Goal: Transaction & Acquisition: Book appointment/travel/reservation

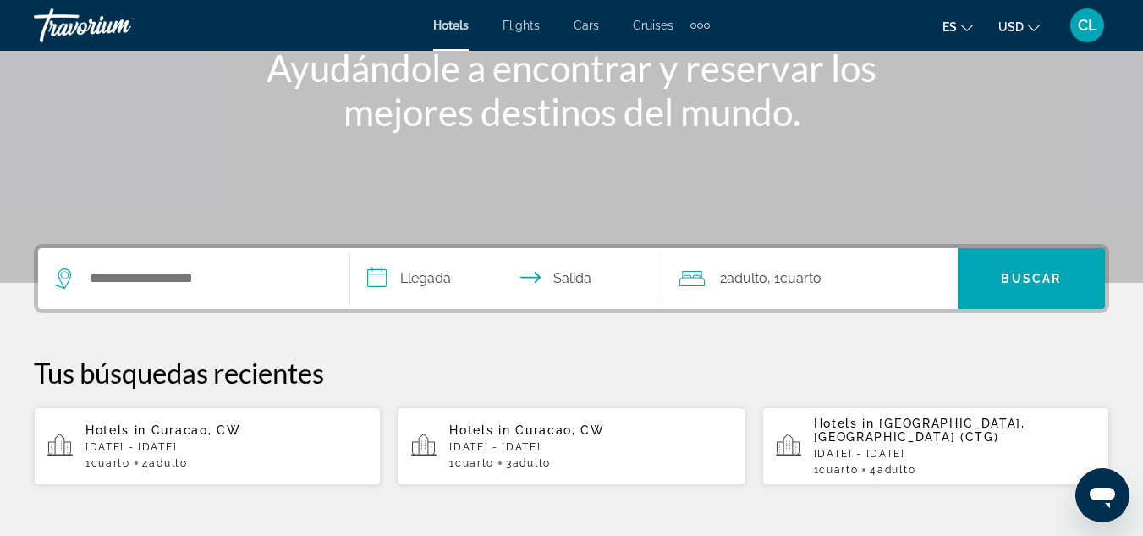
scroll to position [243, 0]
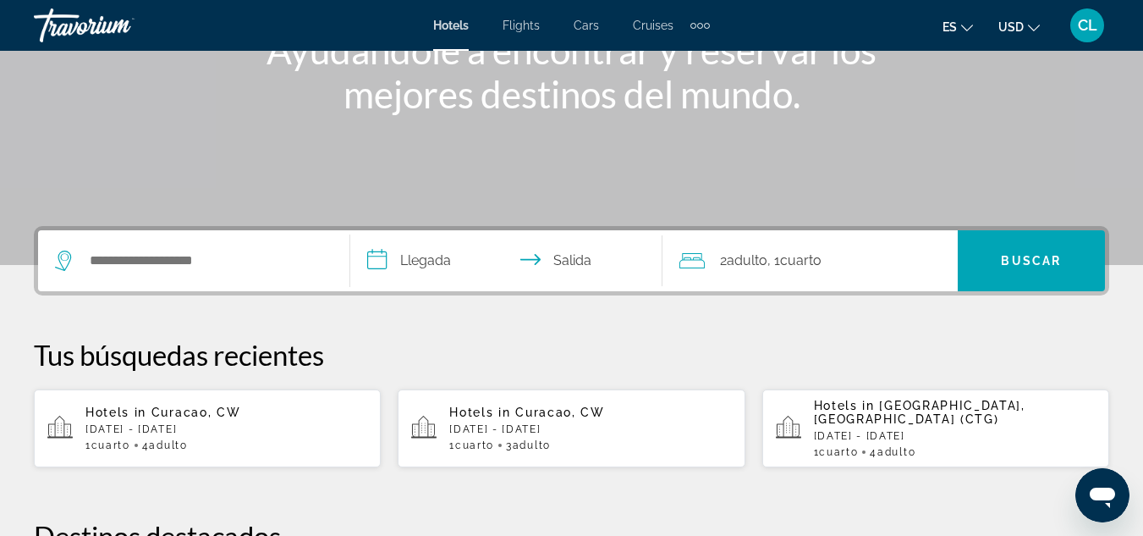
click at [129, 246] on div "Search widget" at bounding box center [194, 260] width 278 height 61
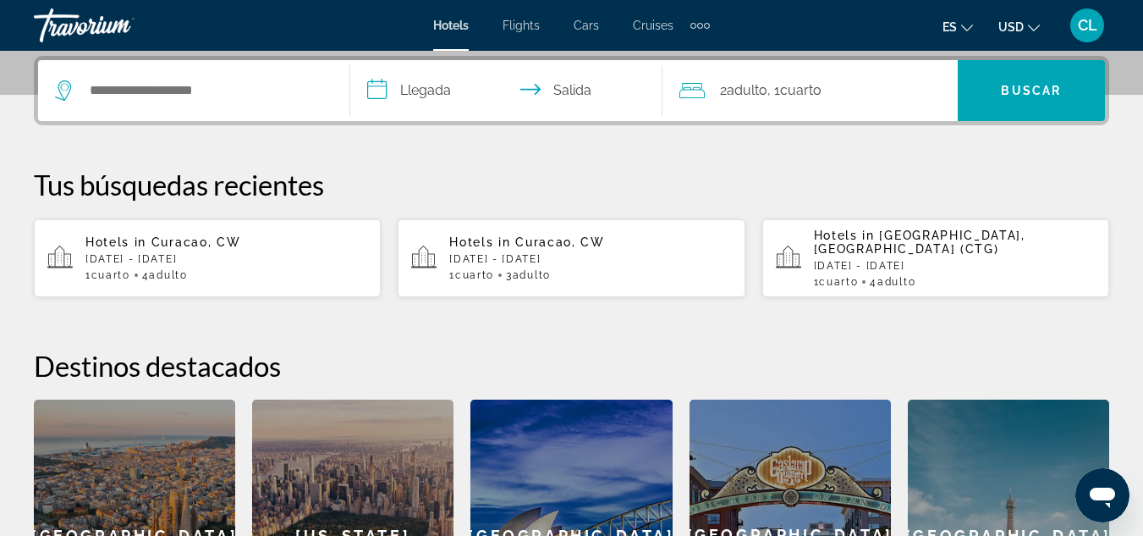
scroll to position [414, 0]
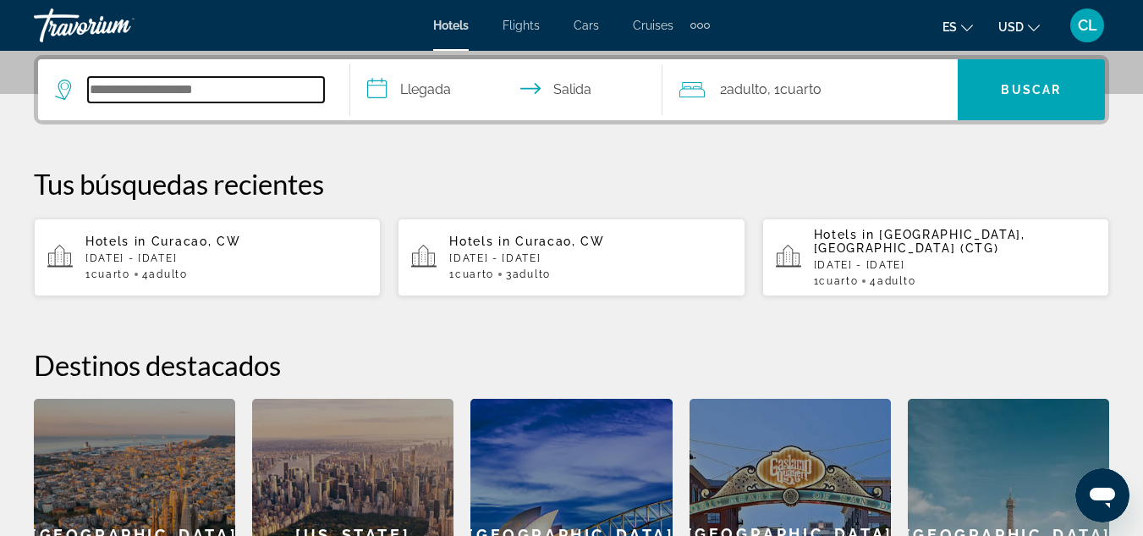
click at [125, 93] on input "Search hotel destination" at bounding box center [206, 89] width 236 height 25
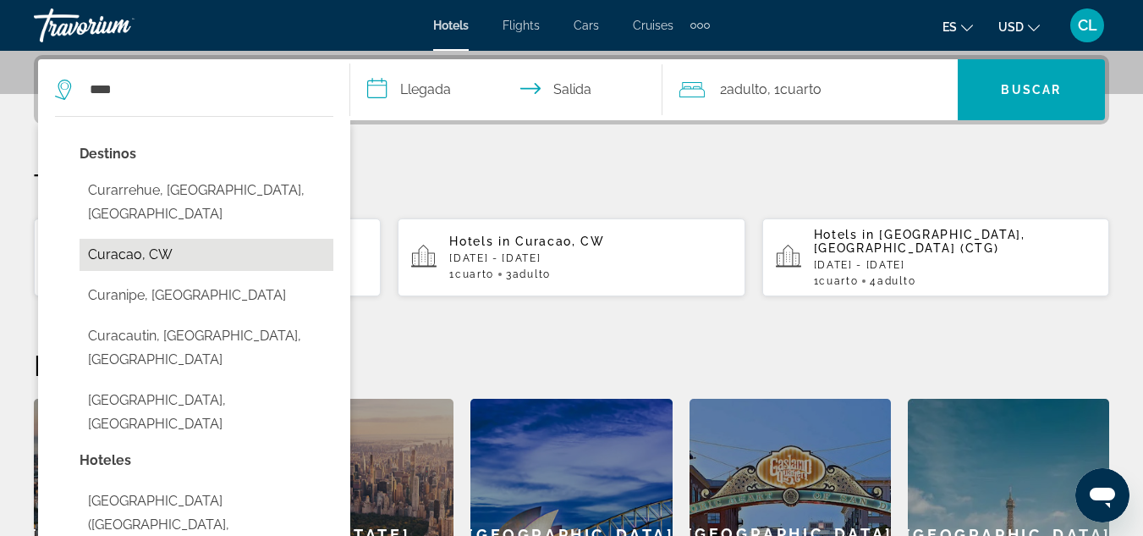
click at [161, 239] on button "Curacao, CW" at bounding box center [207, 255] width 254 height 32
type input "**********"
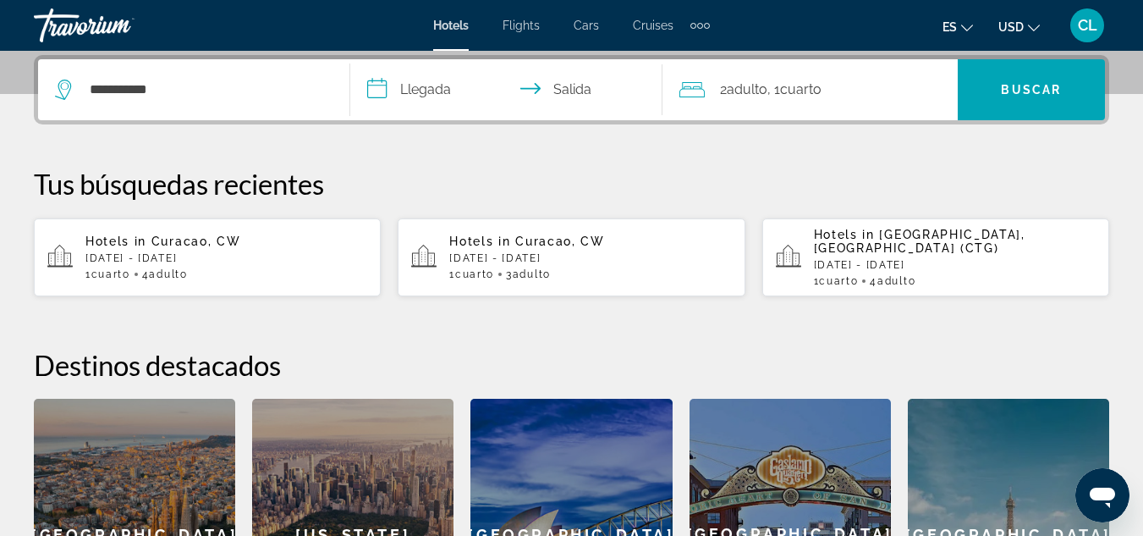
click at [369, 85] on input "**********" at bounding box center [509, 92] width 319 height 66
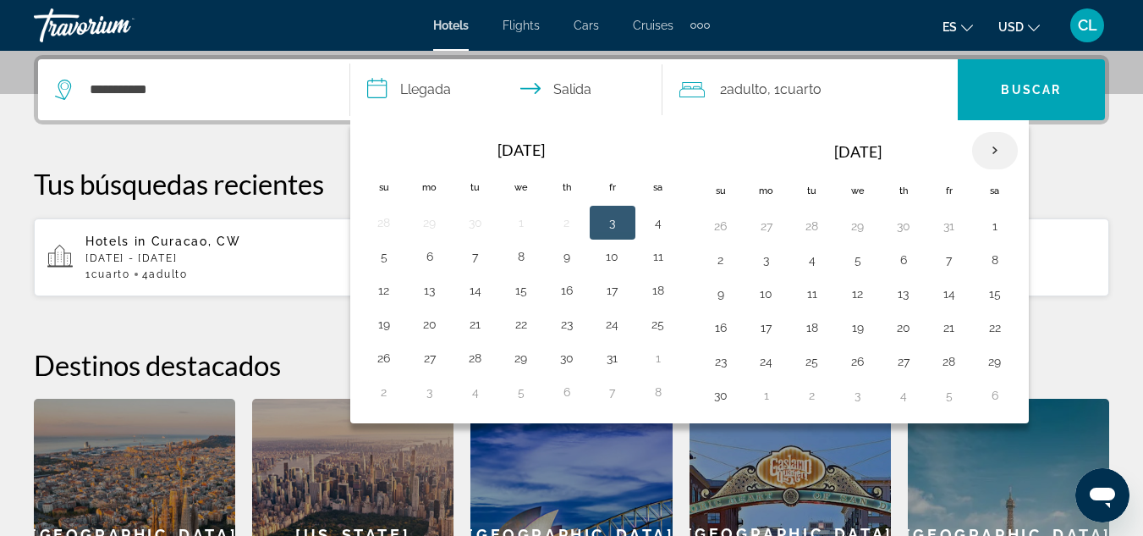
click at [997, 151] on th "Next month" at bounding box center [996, 150] width 46 height 37
click at [773, 329] on button "16" at bounding box center [766, 328] width 27 height 24
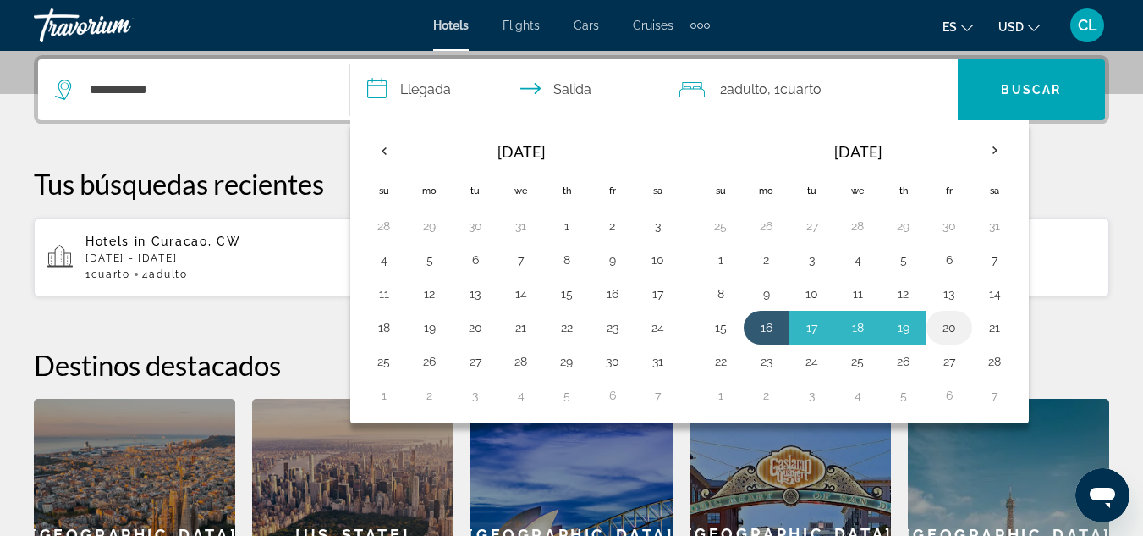
click at [951, 325] on button "20" at bounding box center [949, 328] width 27 height 24
type input "**********"
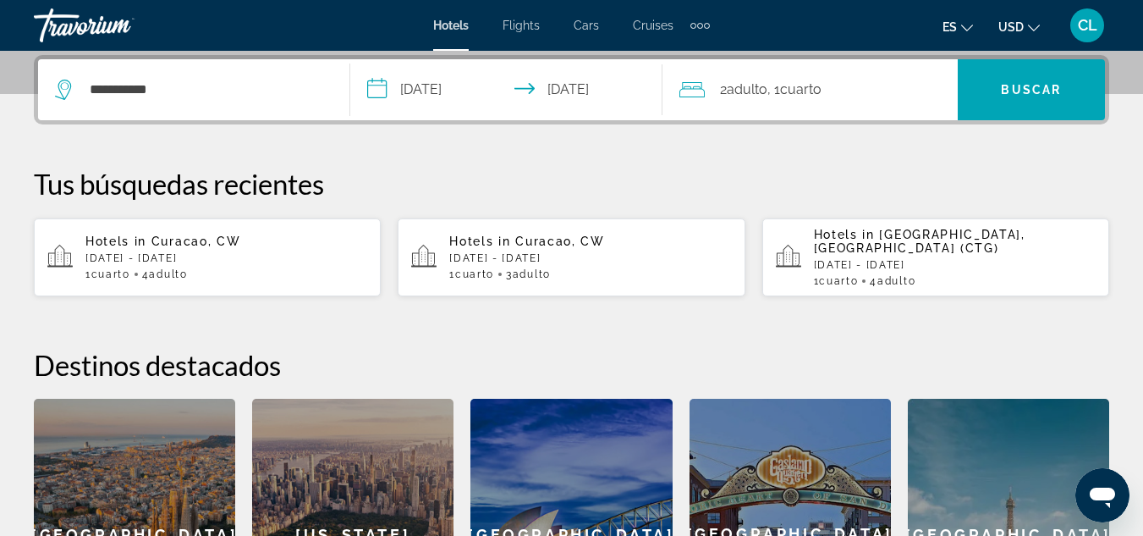
click at [781, 79] on span ", 1 Cuarto habitaciones" at bounding box center [795, 90] width 54 height 24
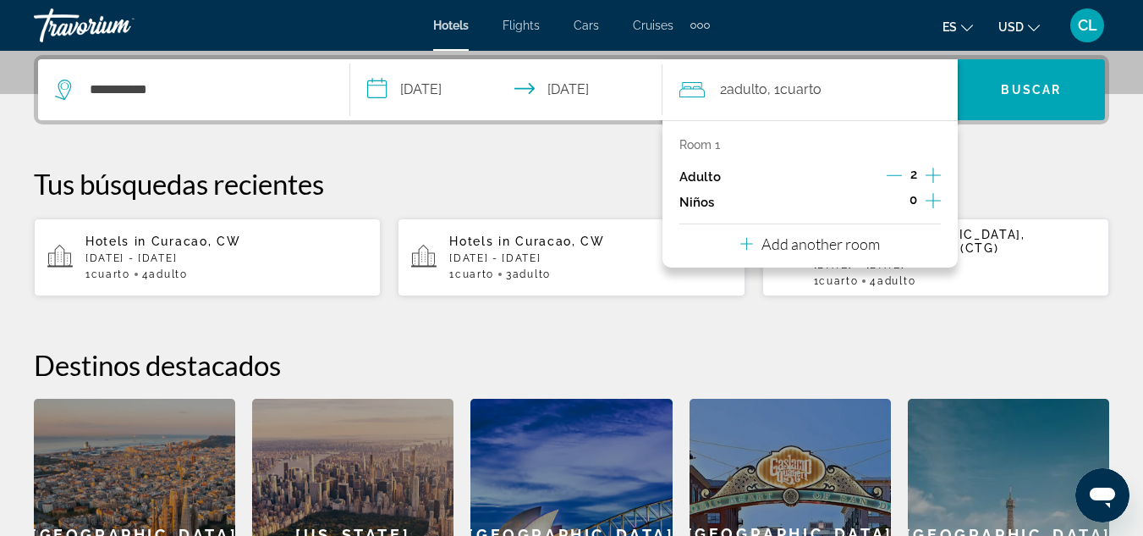
click at [933, 175] on icon "Increment adults" at bounding box center [933, 175] width 15 height 15
click at [1026, 88] on span "Buscar" at bounding box center [1031, 90] width 60 height 14
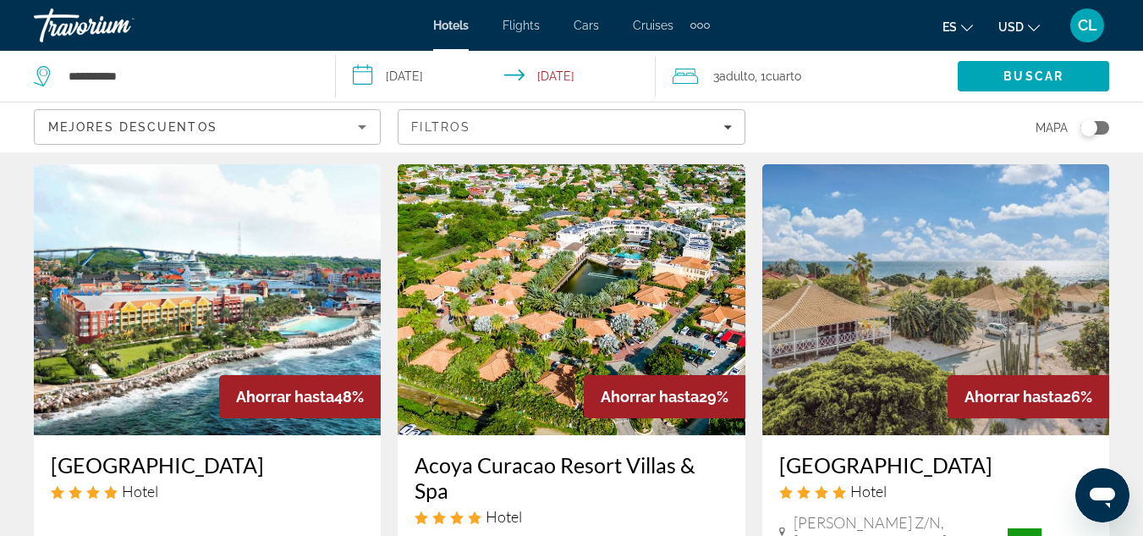
scroll to position [53, 0]
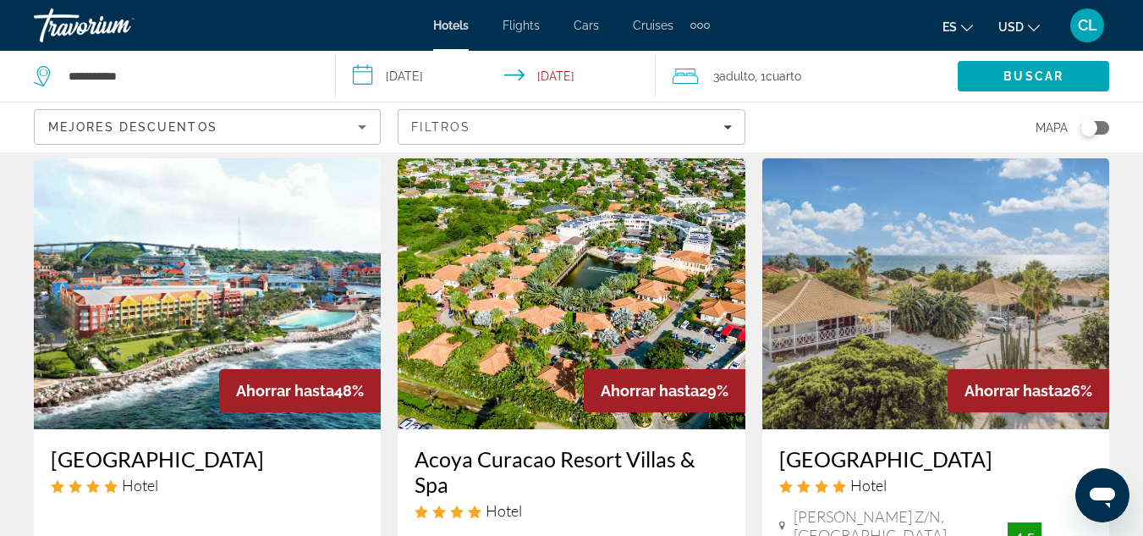
click at [216, 460] on h3 "[GEOGRAPHIC_DATA]" at bounding box center [207, 458] width 313 height 25
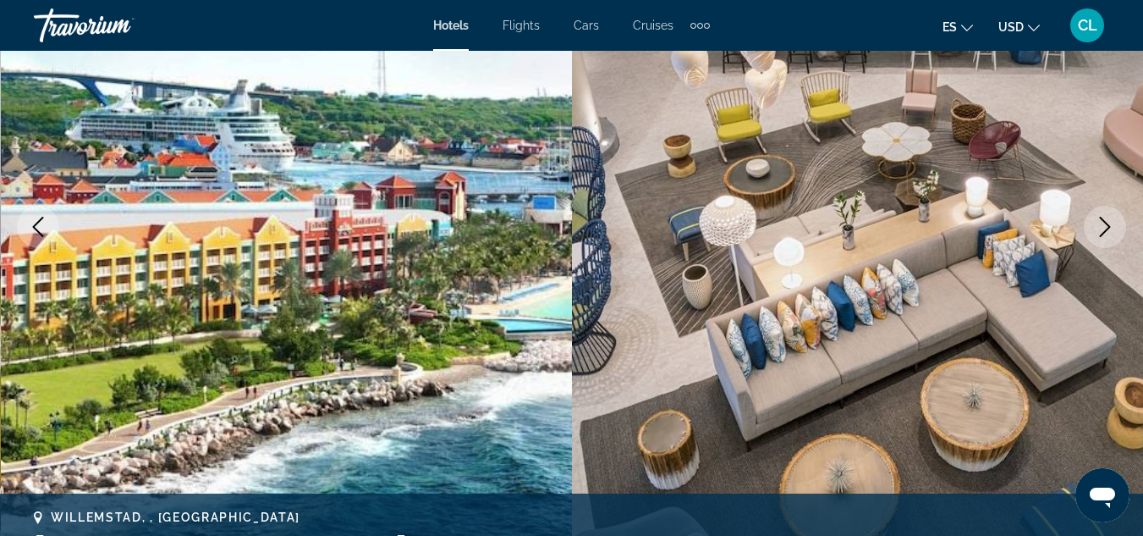
scroll to position [277, 0]
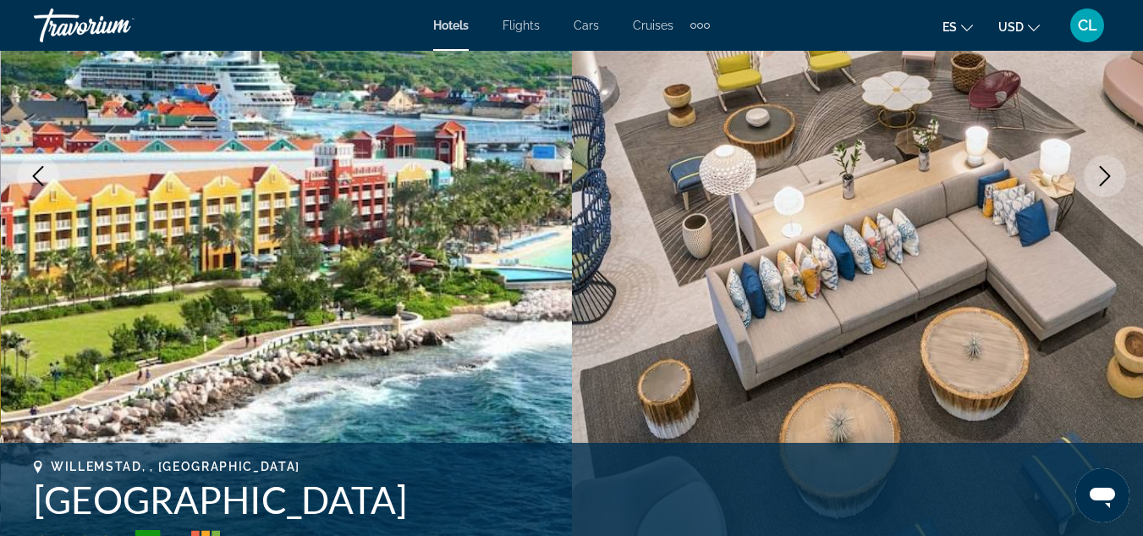
click at [1107, 182] on icon "Next image" at bounding box center [1105, 176] width 20 height 20
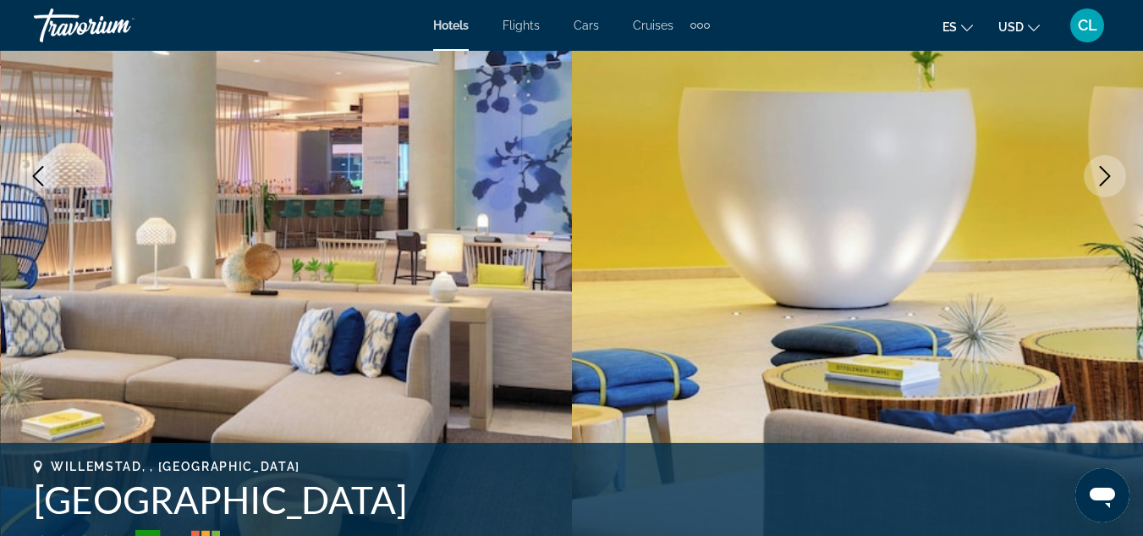
click at [1107, 182] on icon "Next image" at bounding box center [1105, 176] width 20 height 20
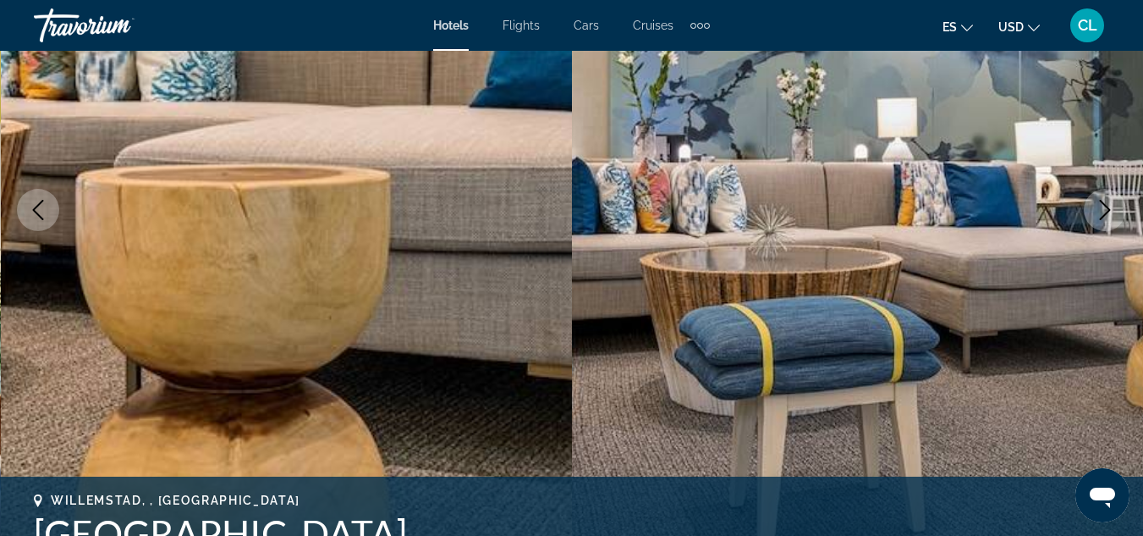
scroll to position [209, 0]
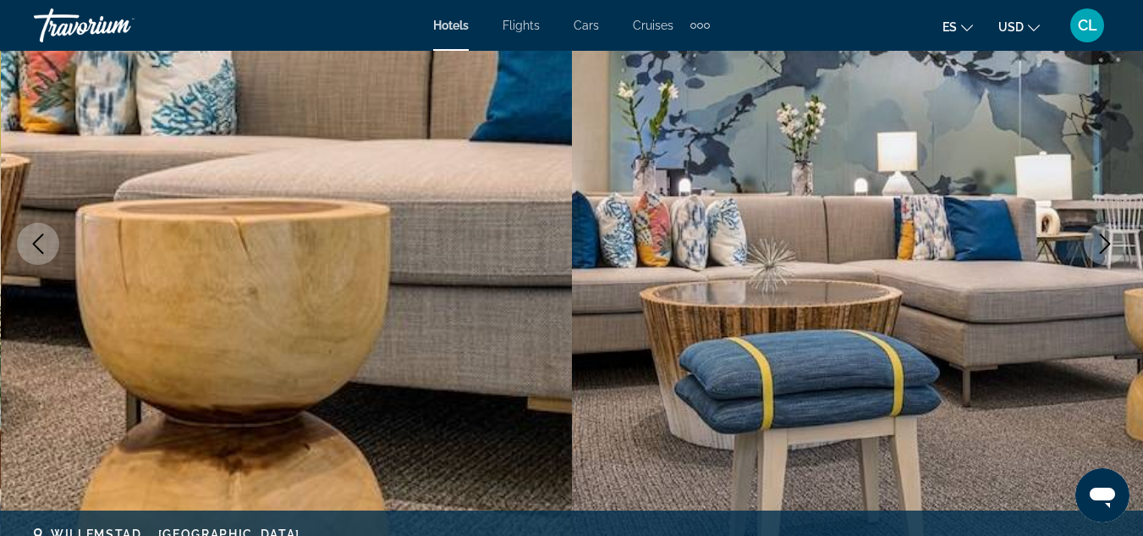
click at [1099, 233] on button "Next image" at bounding box center [1105, 244] width 42 height 42
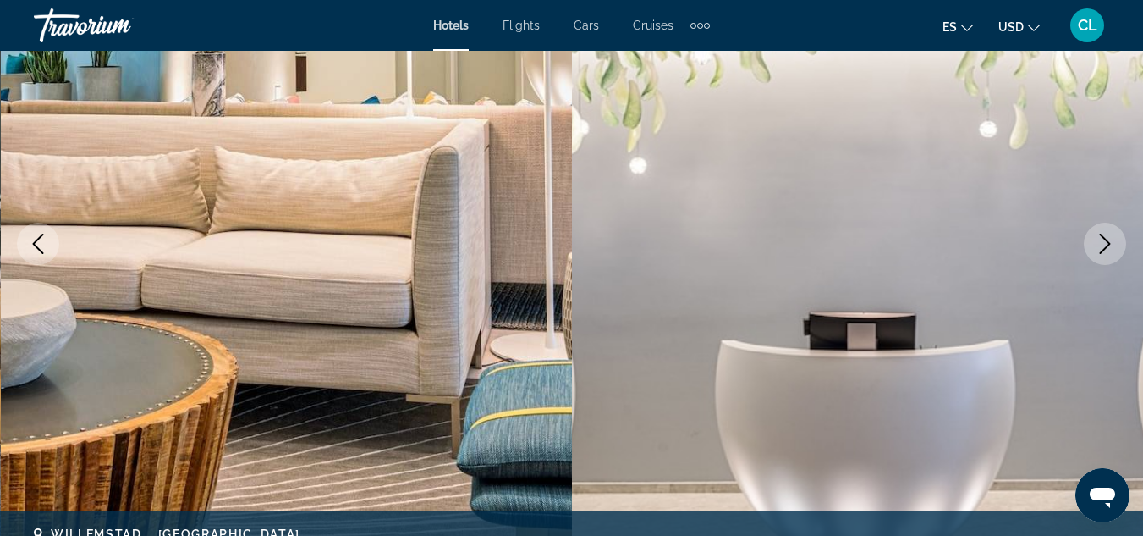
click at [1099, 233] on button "Next image" at bounding box center [1105, 244] width 42 height 42
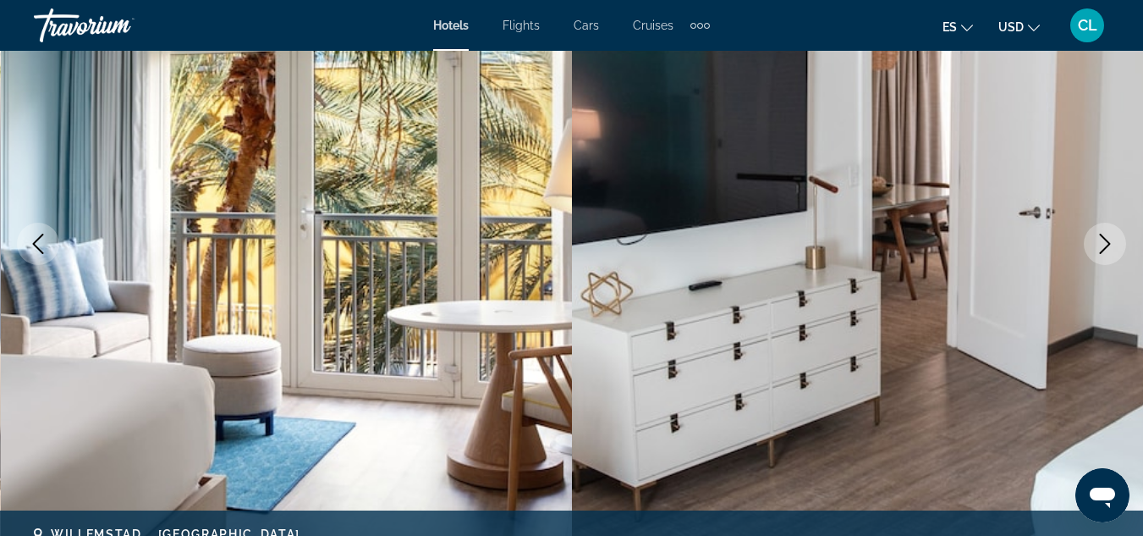
click at [1099, 233] on button "Next image" at bounding box center [1105, 244] width 42 height 42
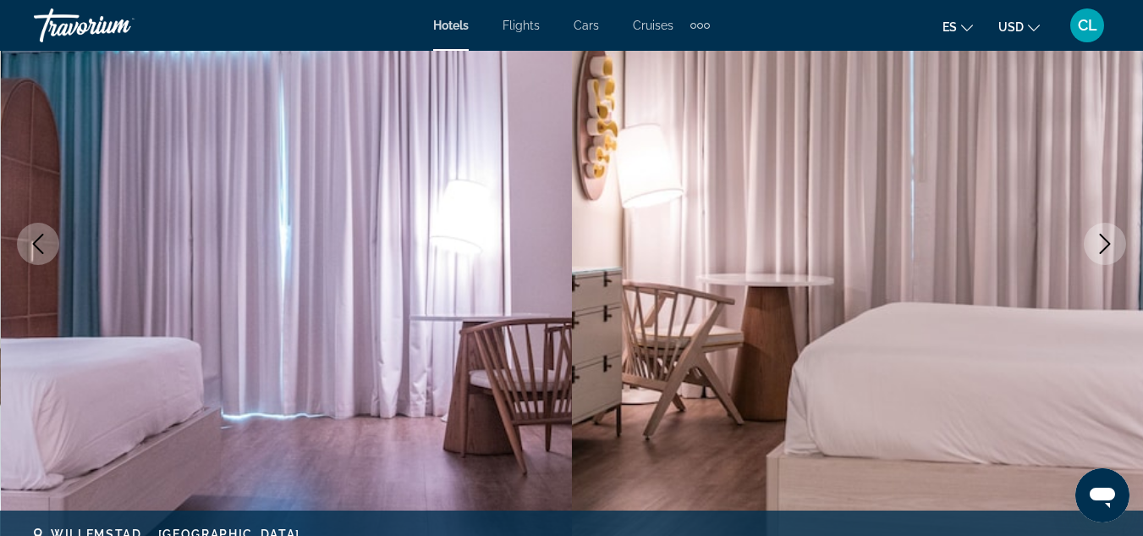
click at [1099, 233] on button "Next image" at bounding box center [1105, 244] width 42 height 42
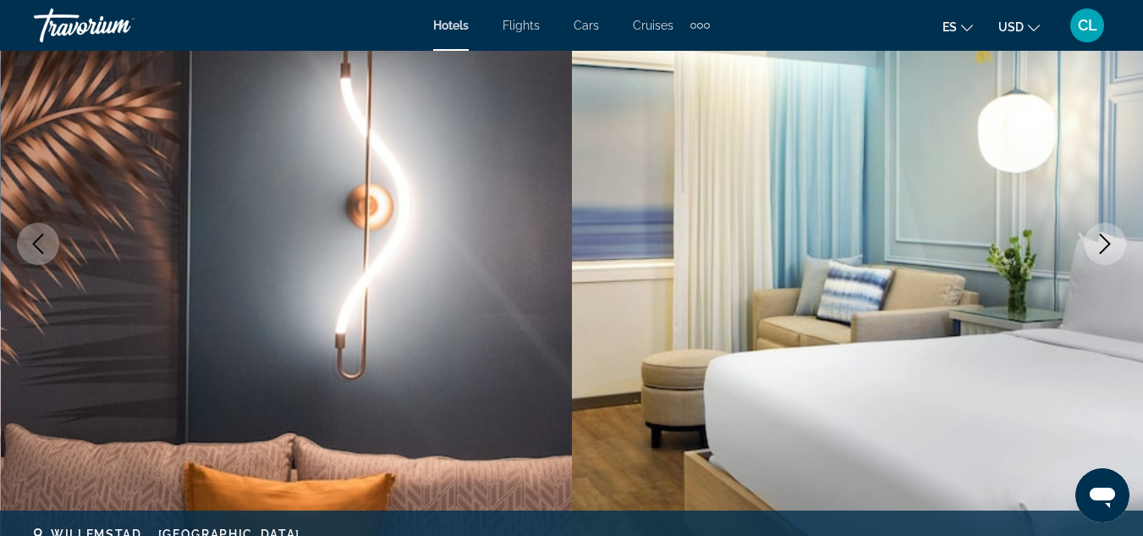
click at [1099, 233] on button "Next image" at bounding box center [1105, 244] width 42 height 42
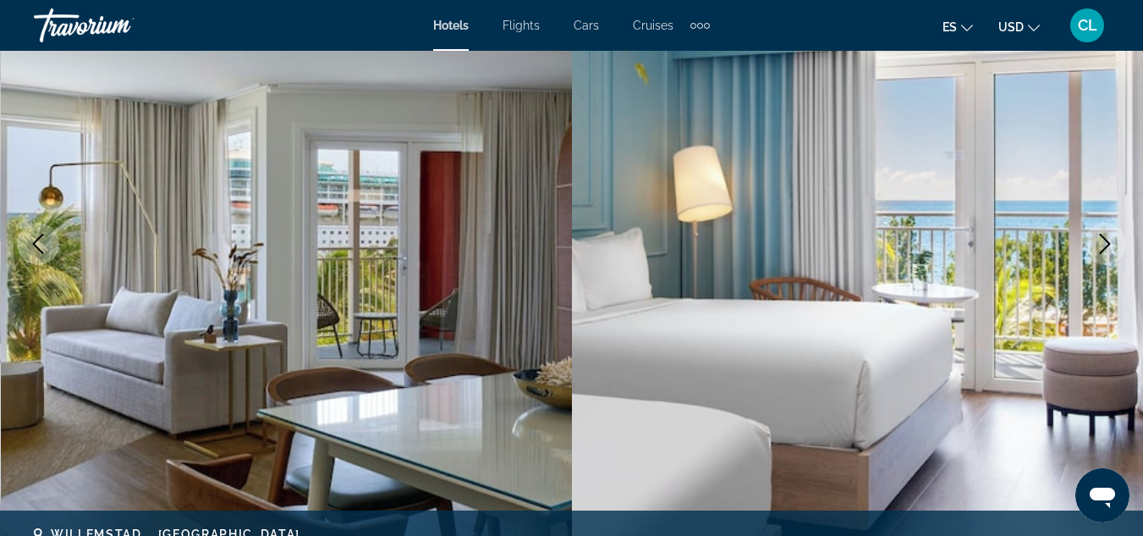
click at [1099, 233] on button "Next image" at bounding box center [1105, 244] width 42 height 42
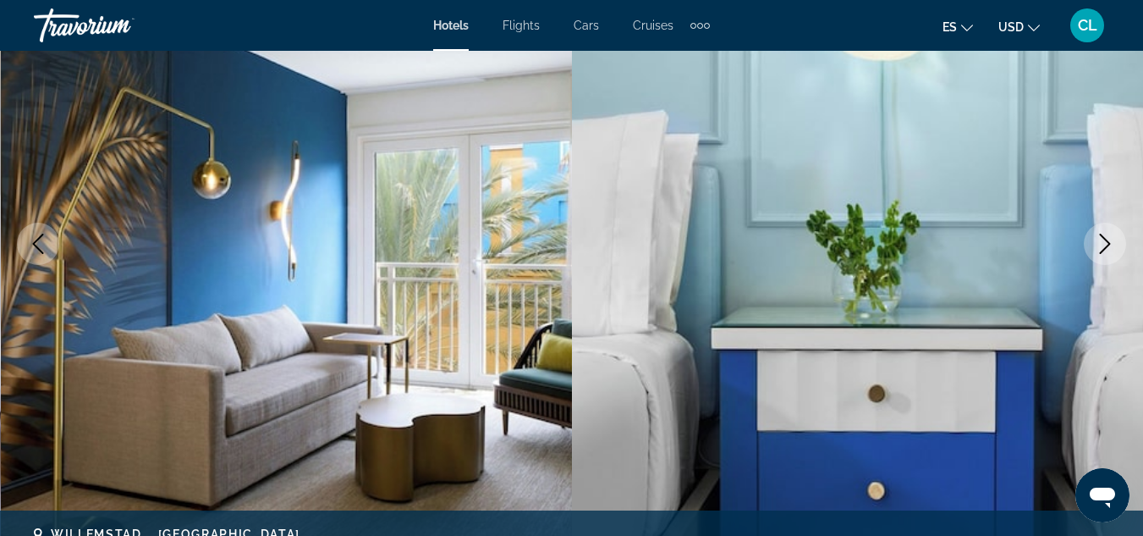
click at [1099, 233] on button "Next image" at bounding box center [1105, 244] width 42 height 42
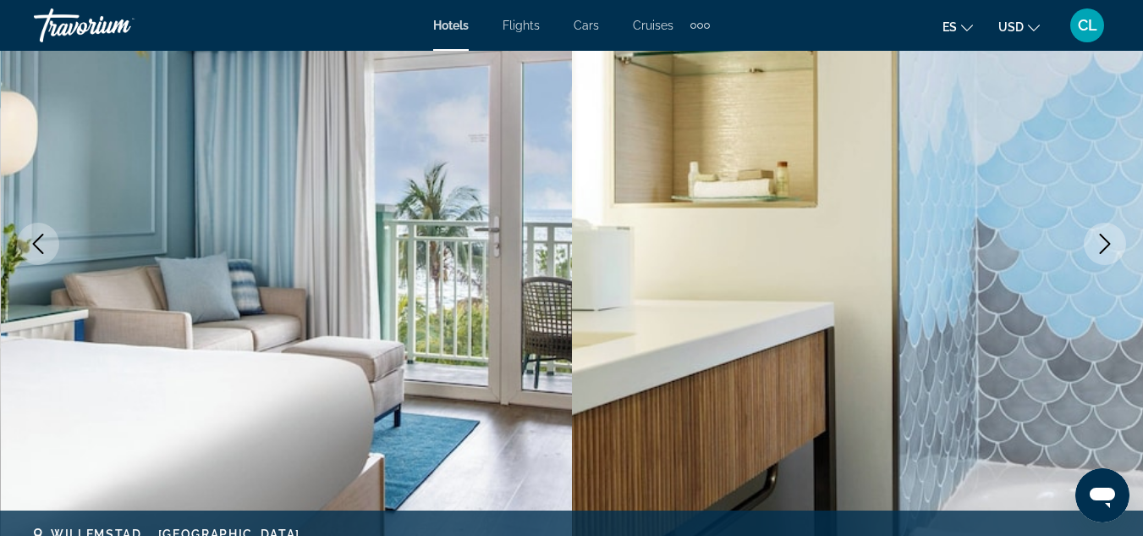
click at [1099, 233] on button "Next image" at bounding box center [1105, 244] width 42 height 42
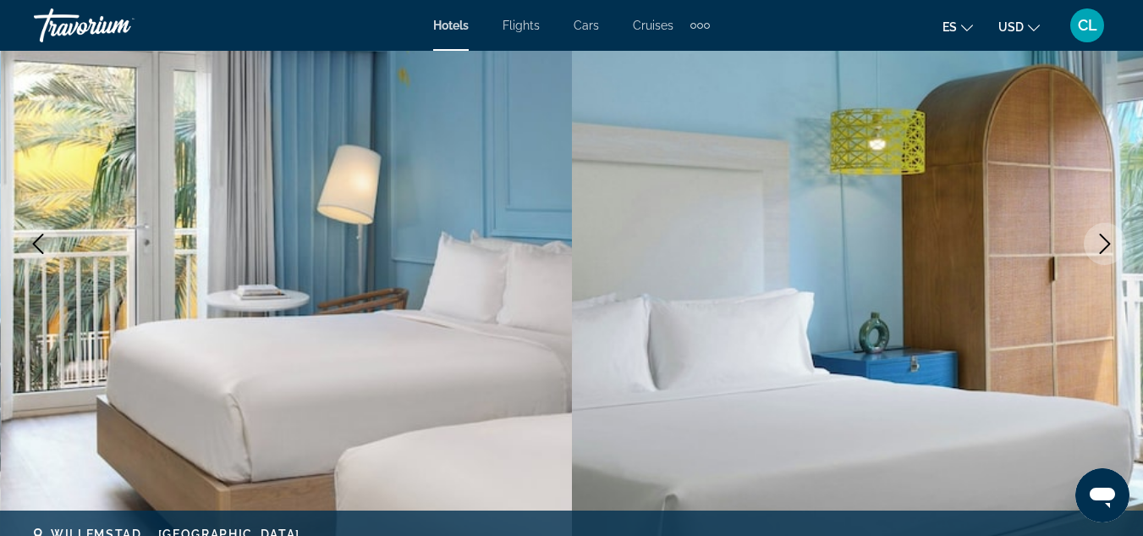
click at [1099, 233] on button "Next image" at bounding box center [1105, 244] width 42 height 42
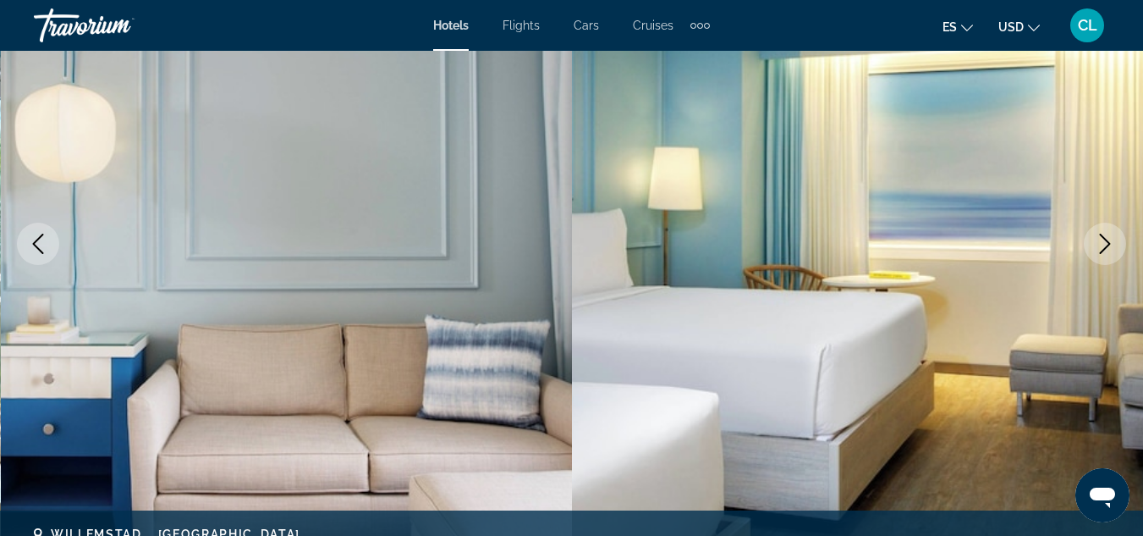
click at [1099, 233] on button "Next image" at bounding box center [1105, 244] width 42 height 42
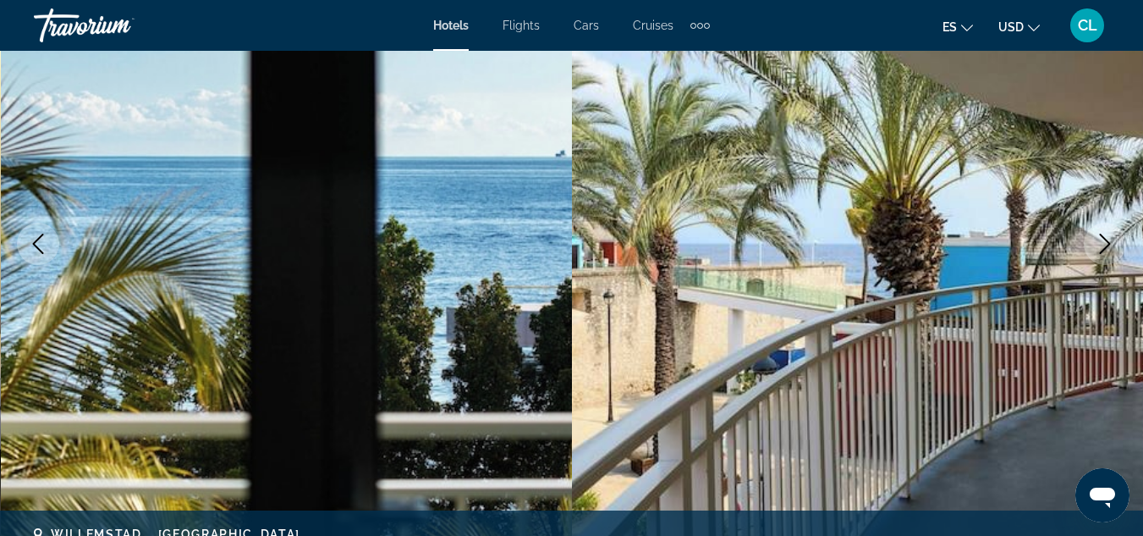
click at [1099, 233] on button "Next image" at bounding box center [1105, 244] width 42 height 42
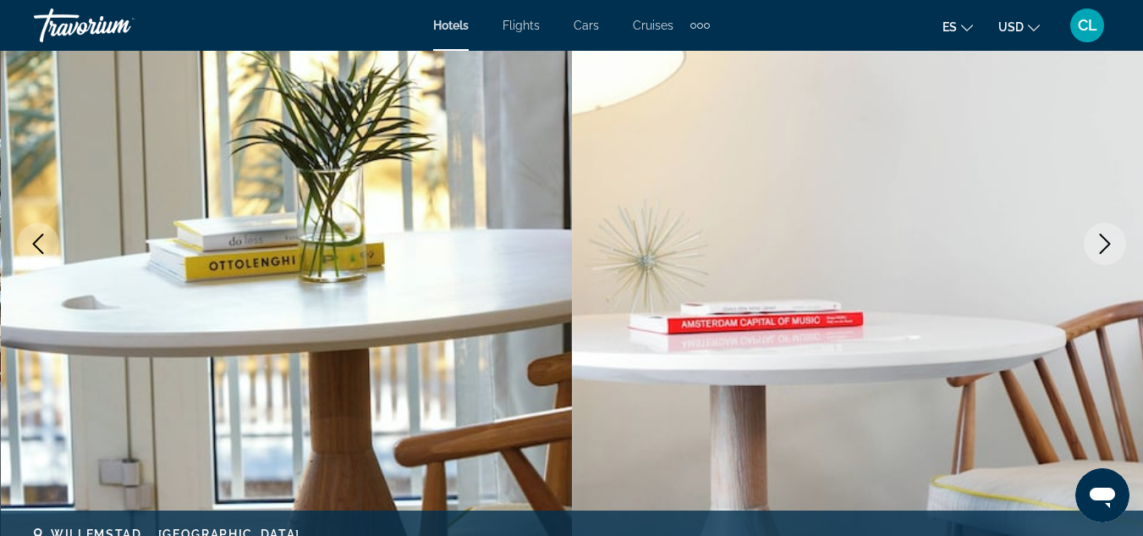
click at [1099, 233] on button "Next image" at bounding box center [1105, 244] width 42 height 42
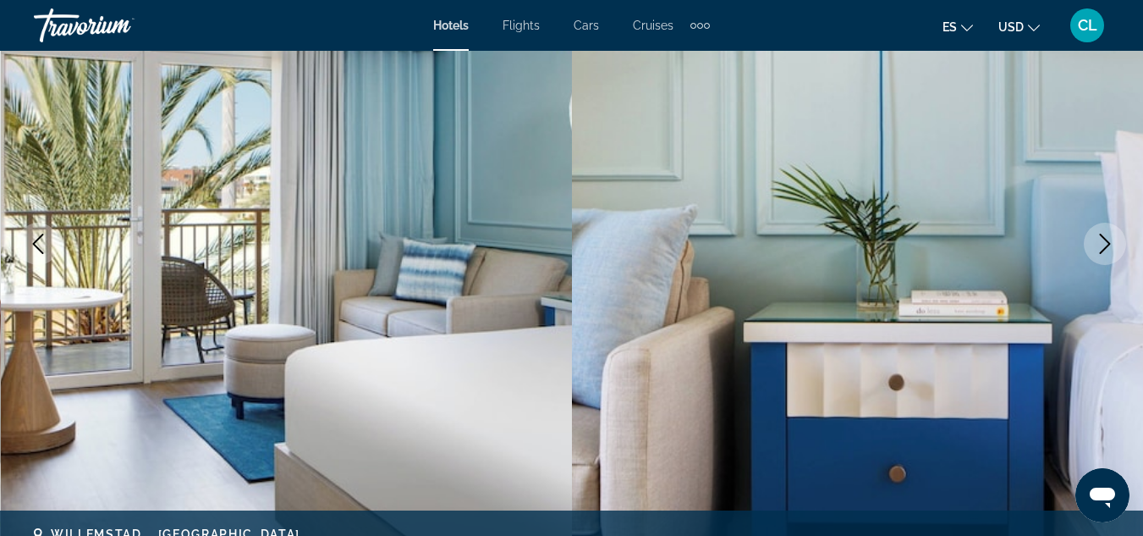
click at [1099, 233] on button "Next image" at bounding box center [1105, 244] width 42 height 42
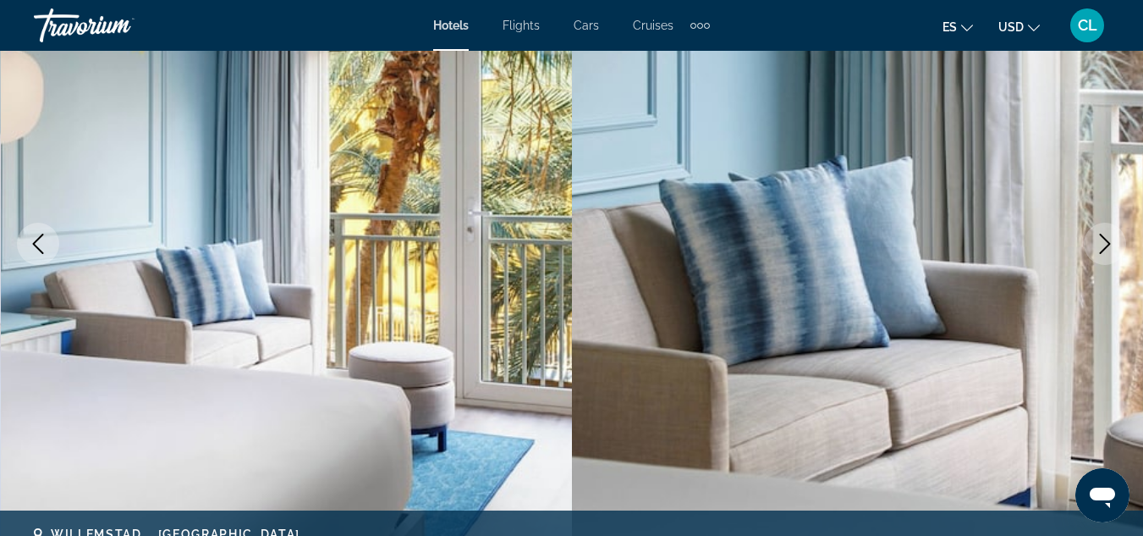
click at [1099, 233] on button "Next image" at bounding box center [1105, 244] width 42 height 42
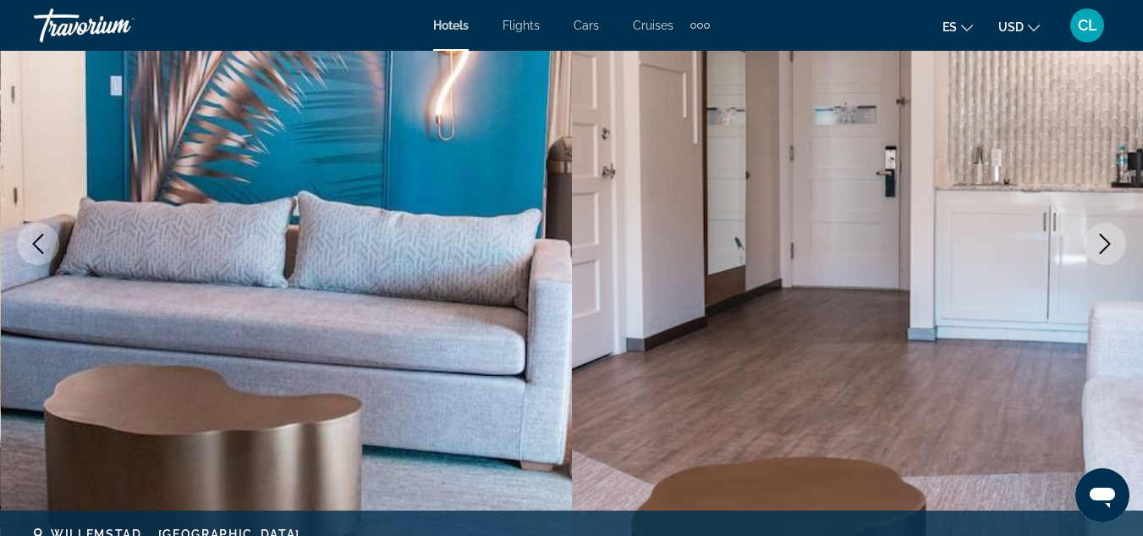
click at [1099, 233] on button "Next image" at bounding box center [1105, 244] width 42 height 42
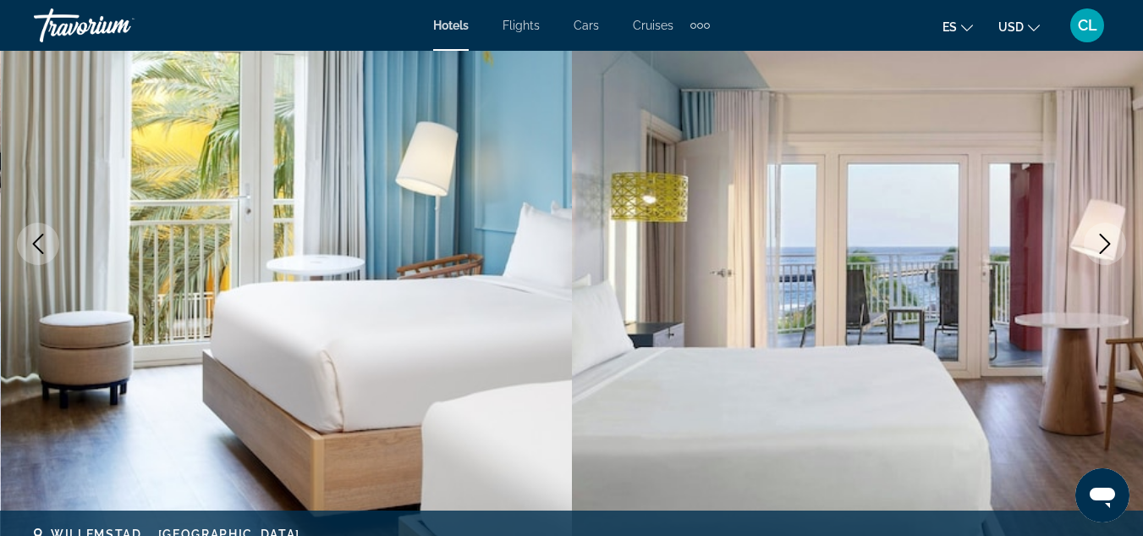
click at [1099, 233] on button "Next image" at bounding box center [1105, 244] width 42 height 42
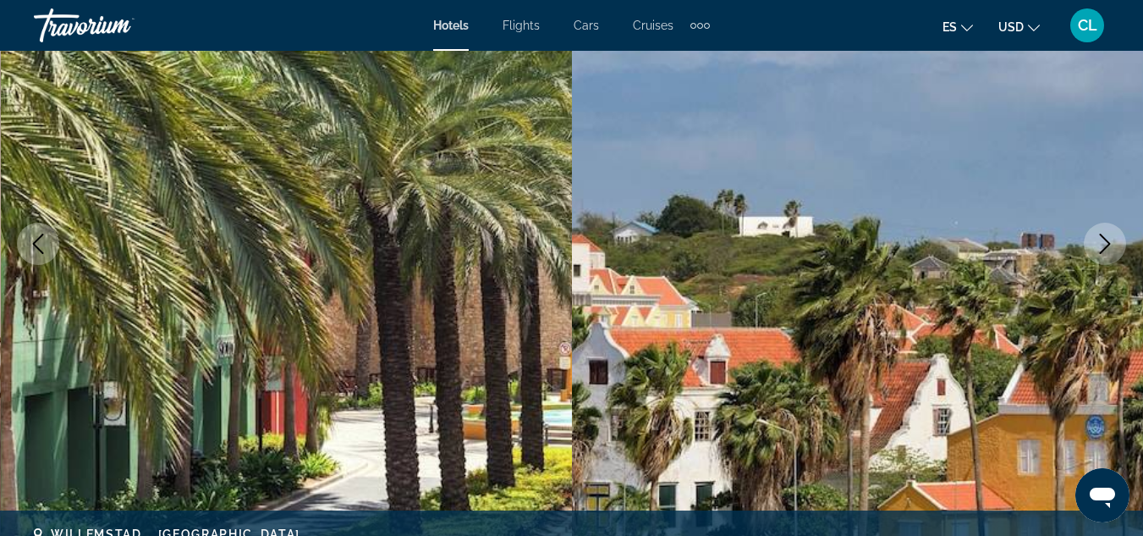
click at [1104, 240] on icon "Next image" at bounding box center [1105, 244] width 20 height 20
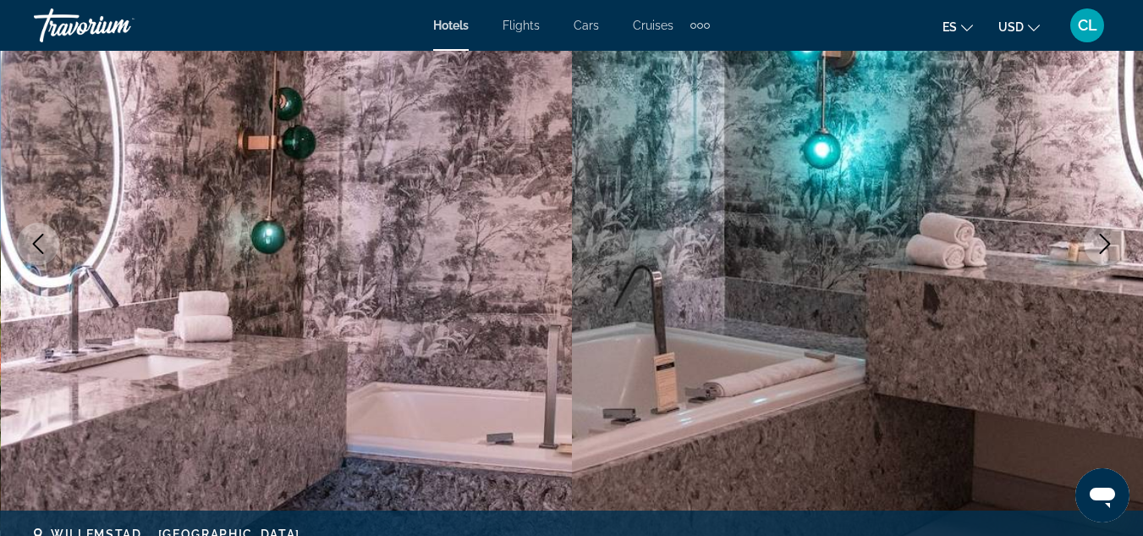
click at [1101, 241] on icon "Next image" at bounding box center [1105, 244] width 20 height 20
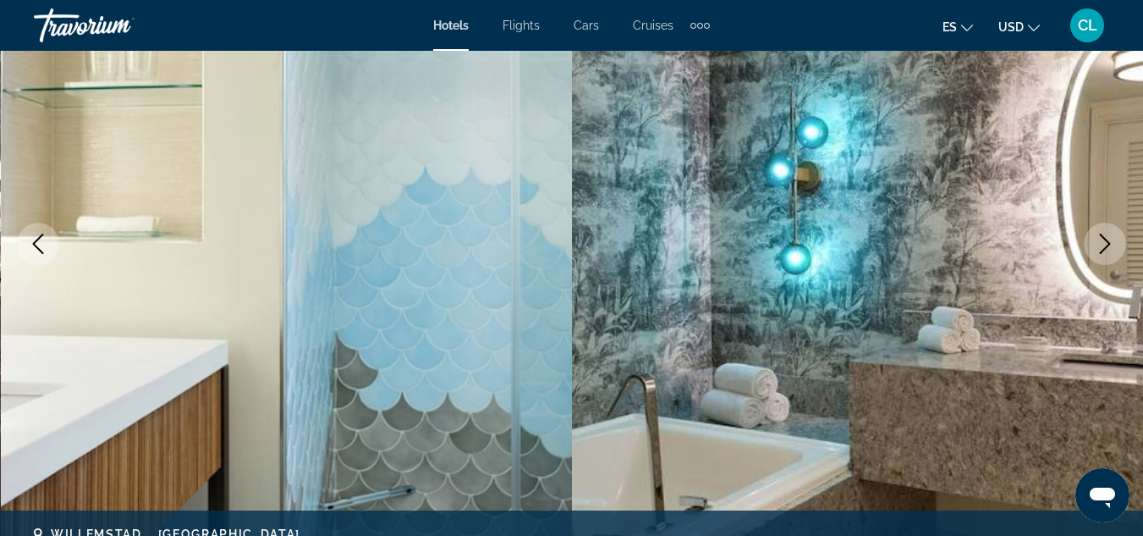
click at [1101, 241] on icon "Next image" at bounding box center [1105, 244] width 20 height 20
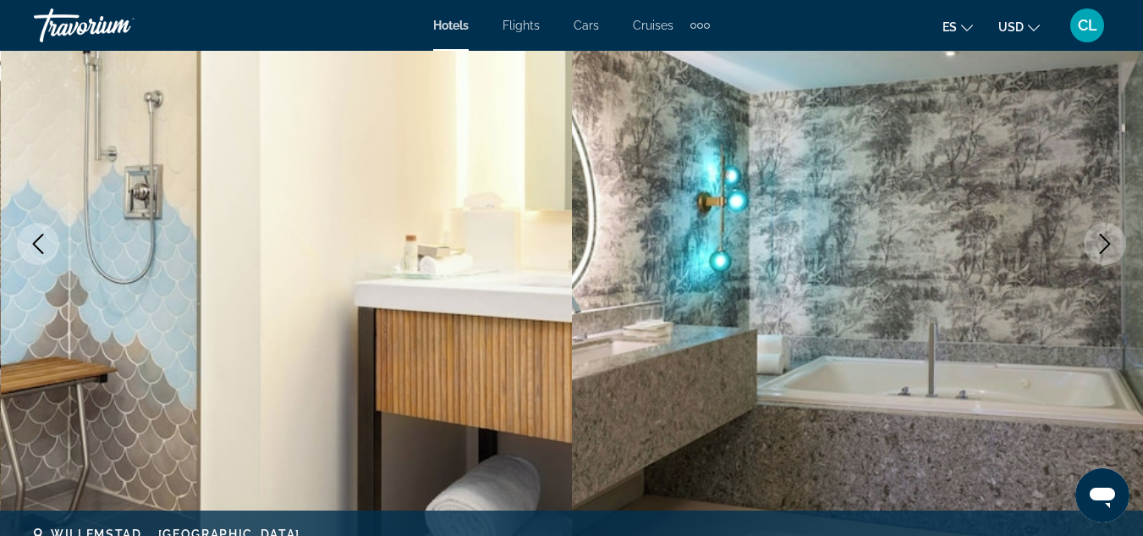
click at [1101, 241] on icon "Next image" at bounding box center [1105, 244] width 20 height 20
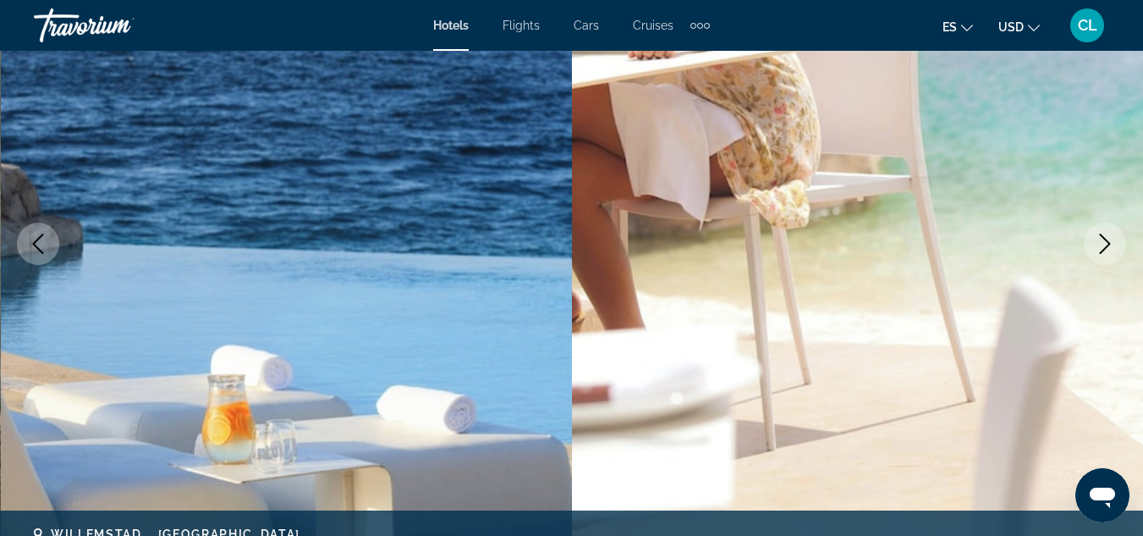
click at [1101, 241] on icon "Next image" at bounding box center [1105, 244] width 20 height 20
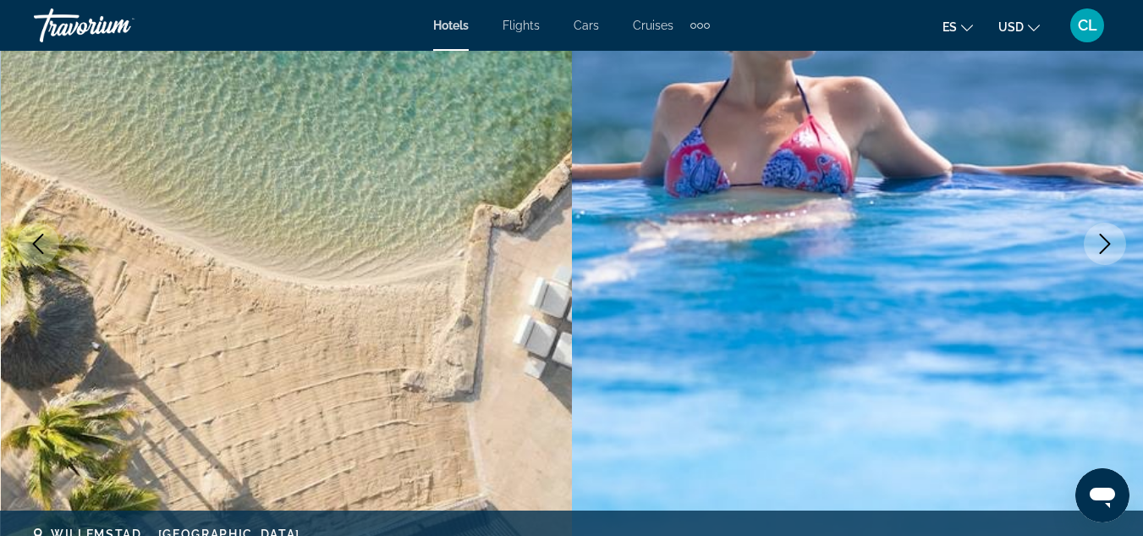
click at [1101, 241] on icon "Next image" at bounding box center [1105, 244] width 20 height 20
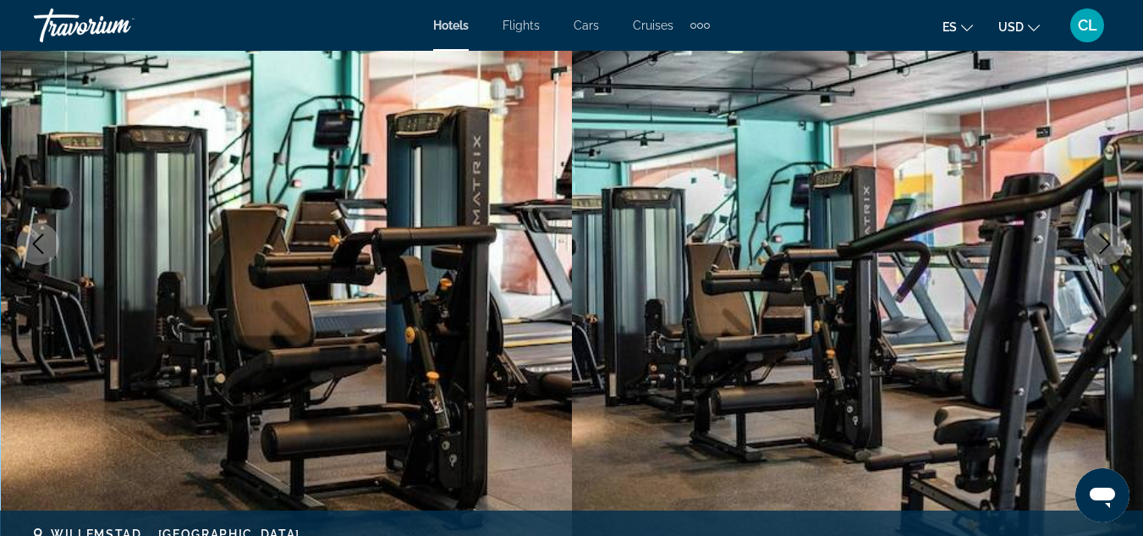
click at [1101, 241] on icon "Next image" at bounding box center [1105, 244] width 20 height 20
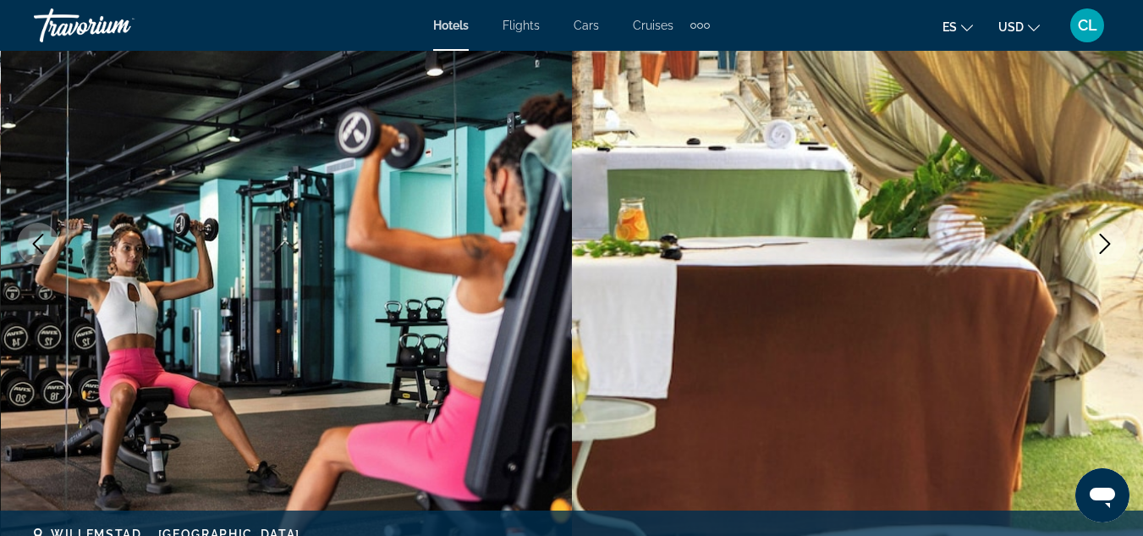
click at [1101, 241] on icon "Next image" at bounding box center [1105, 244] width 20 height 20
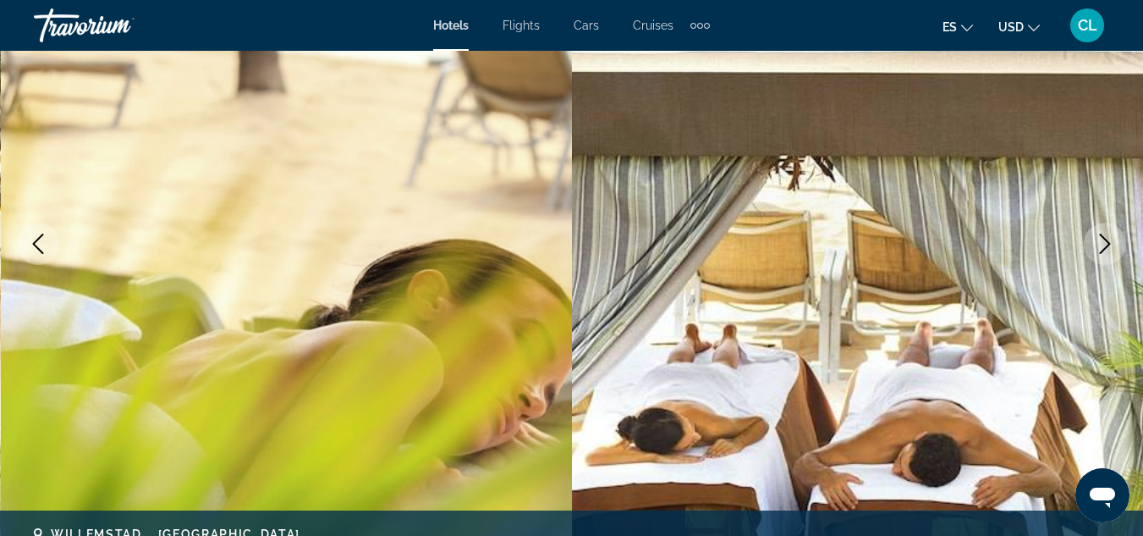
click at [1101, 241] on icon "Next image" at bounding box center [1105, 244] width 20 height 20
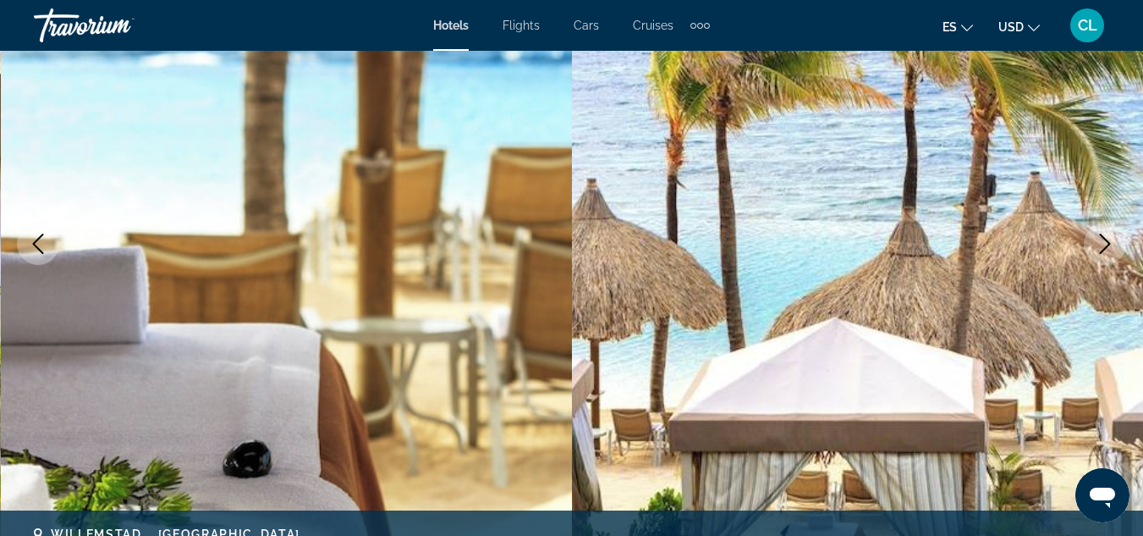
click at [1101, 241] on icon "Next image" at bounding box center [1105, 244] width 20 height 20
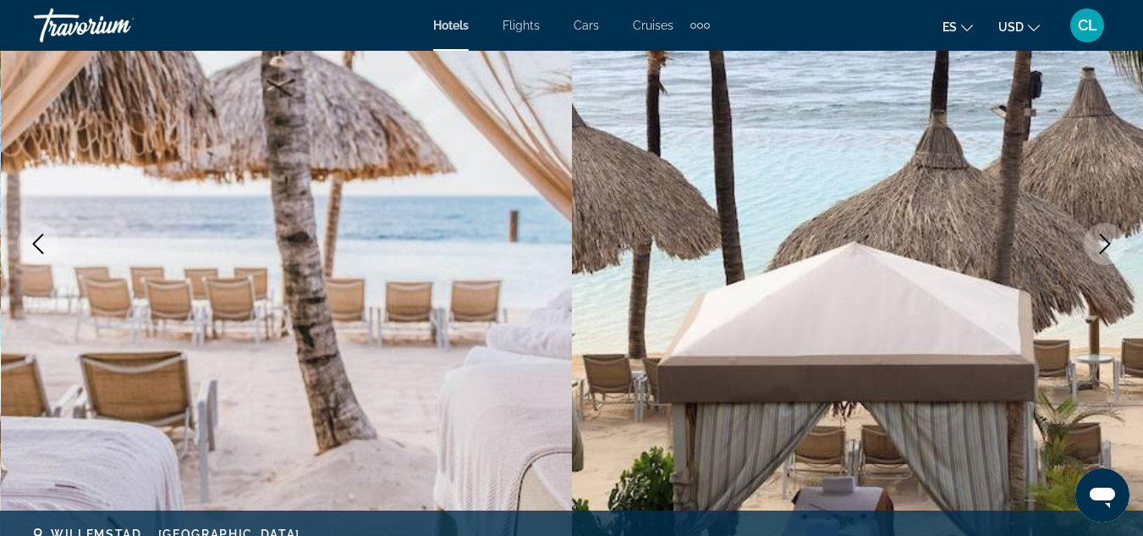
click at [1101, 241] on icon "Next image" at bounding box center [1105, 244] width 20 height 20
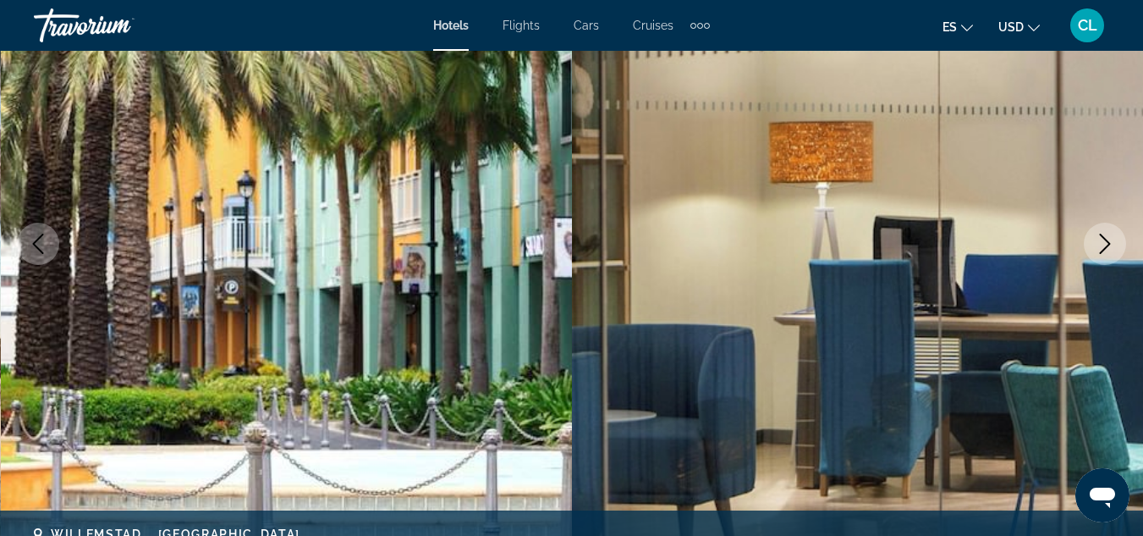
click at [1101, 241] on icon "Next image" at bounding box center [1105, 244] width 20 height 20
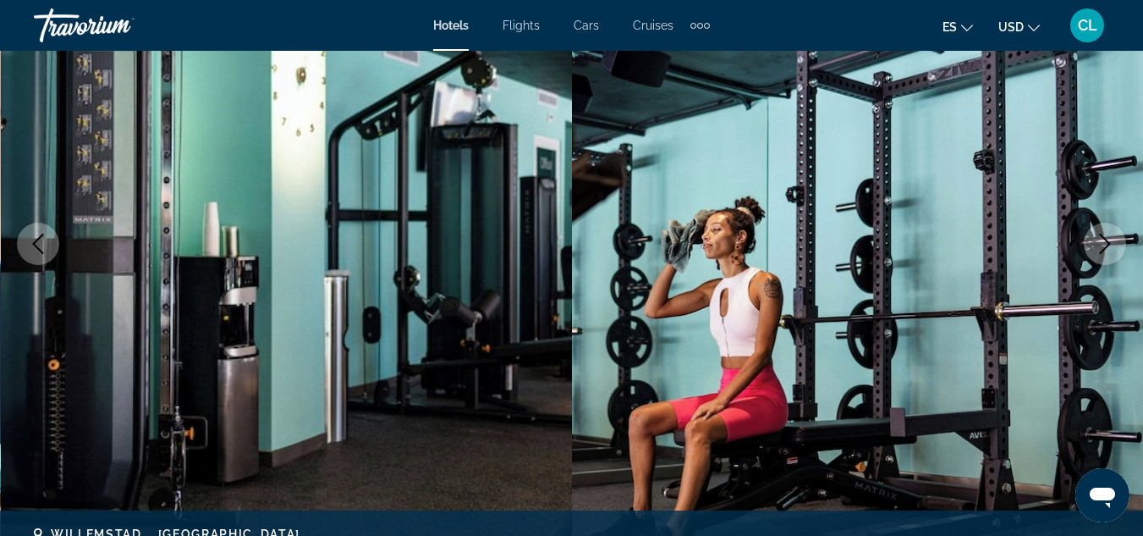
click at [1101, 241] on icon "Next image" at bounding box center [1105, 244] width 20 height 20
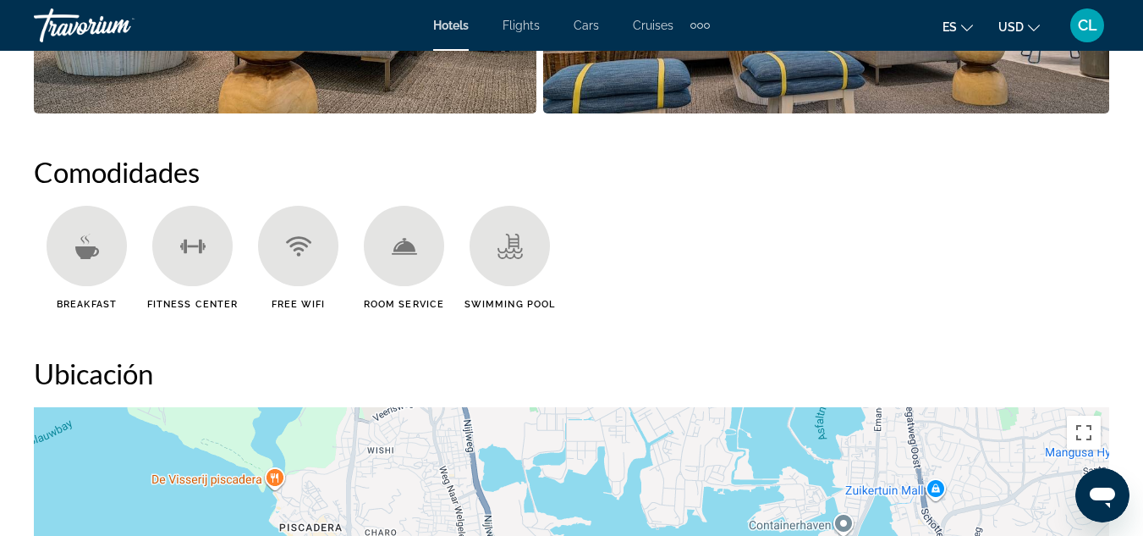
scroll to position [0, 0]
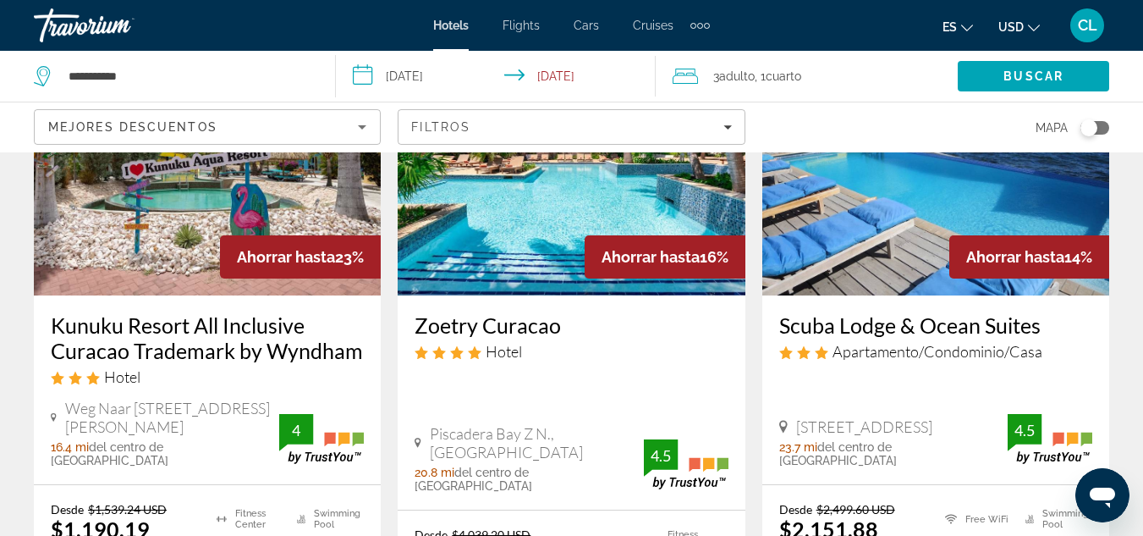
scroll to position [876, 0]
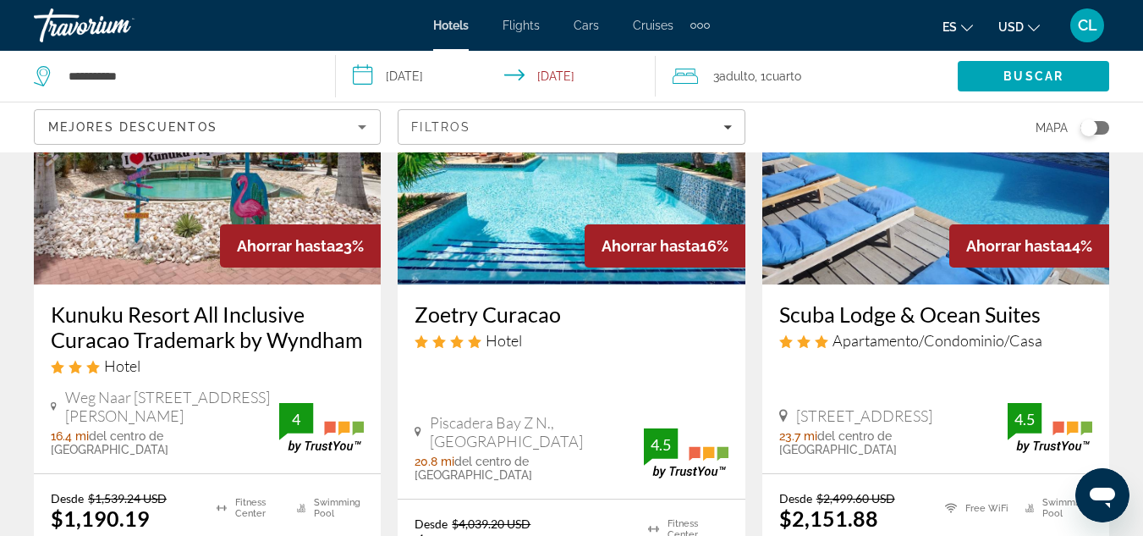
click at [174, 301] on h3 "Kunuku Resort All Inclusive Curacao Trademark by Wyndham" at bounding box center [207, 326] width 313 height 51
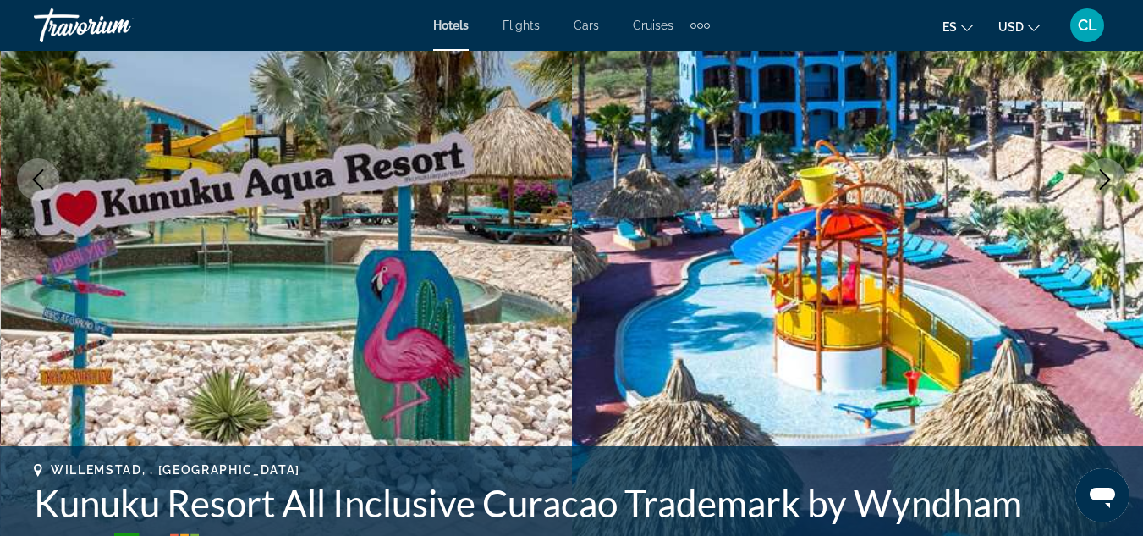
scroll to position [222, 0]
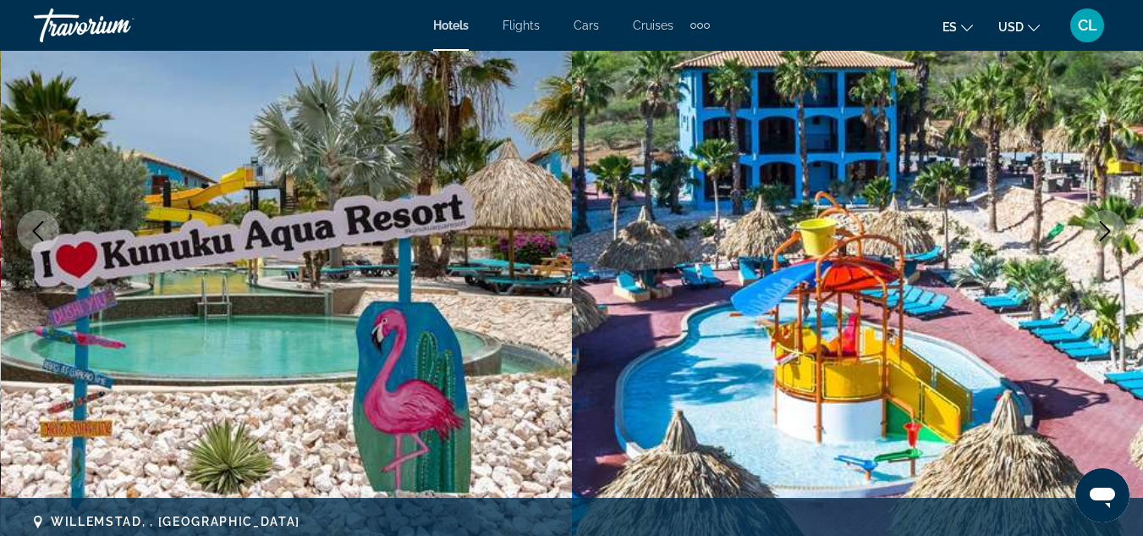
click at [1102, 227] on icon "Next image" at bounding box center [1105, 231] width 20 height 20
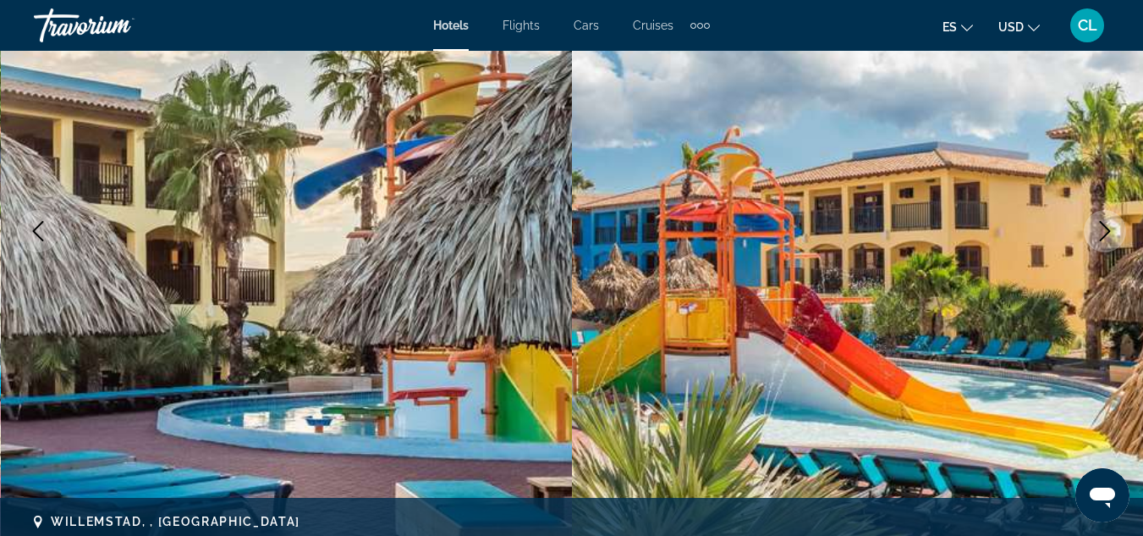
click at [1102, 227] on icon "Next image" at bounding box center [1105, 231] width 20 height 20
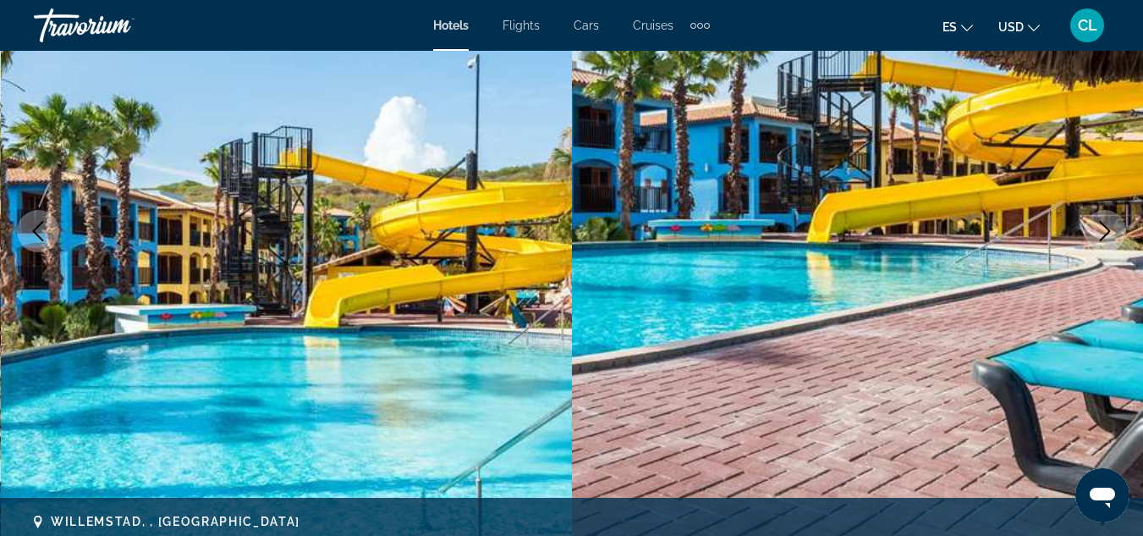
click at [1102, 227] on icon "Next image" at bounding box center [1105, 231] width 20 height 20
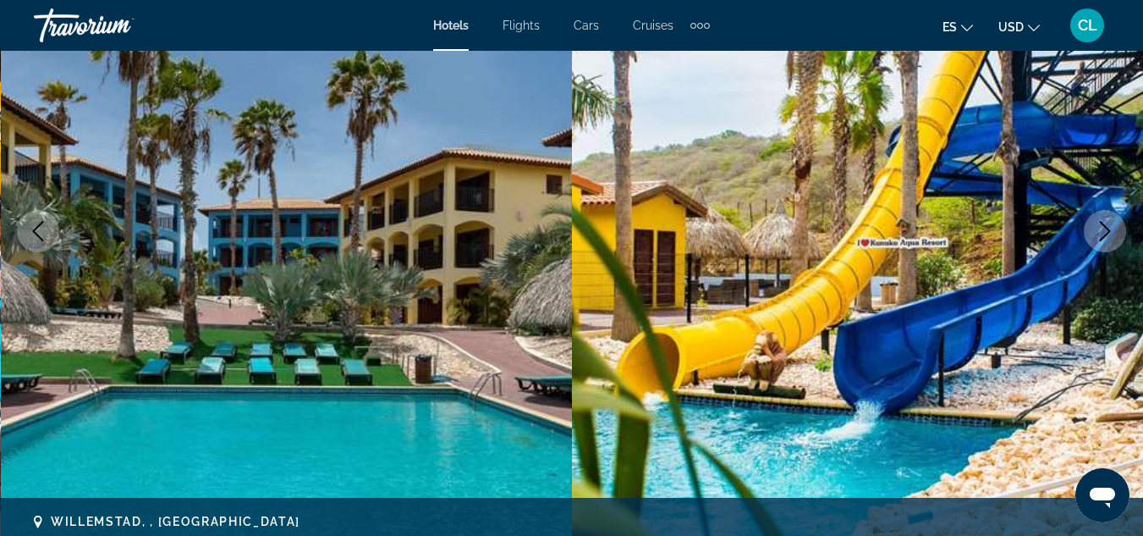
click at [1102, 227] on icon "Next image" at bounding box center [1105, 231] width 20 height 20
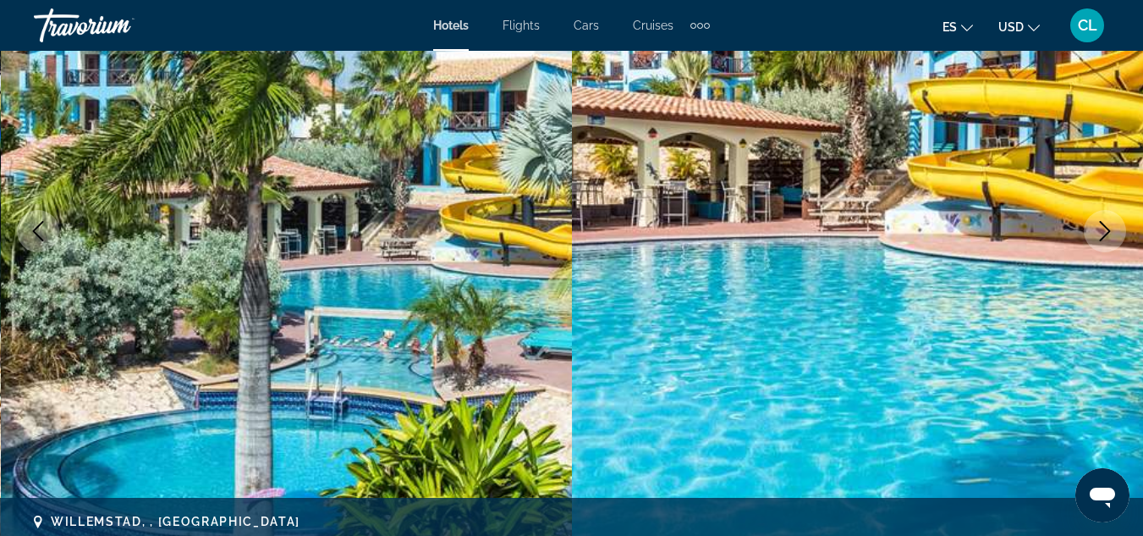
click at [1102, 227] on icon "Next image" at bounding box center [1105, 231] width 20 height 20
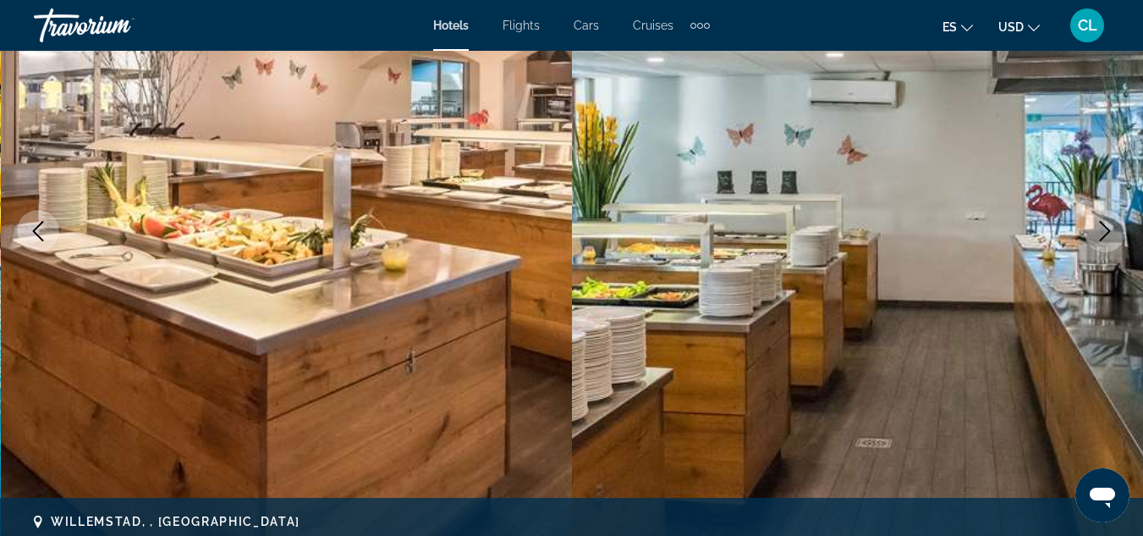
click at [1102, 227] on icon "Next image" at bounding box center [1105, 231] width 20 height 20
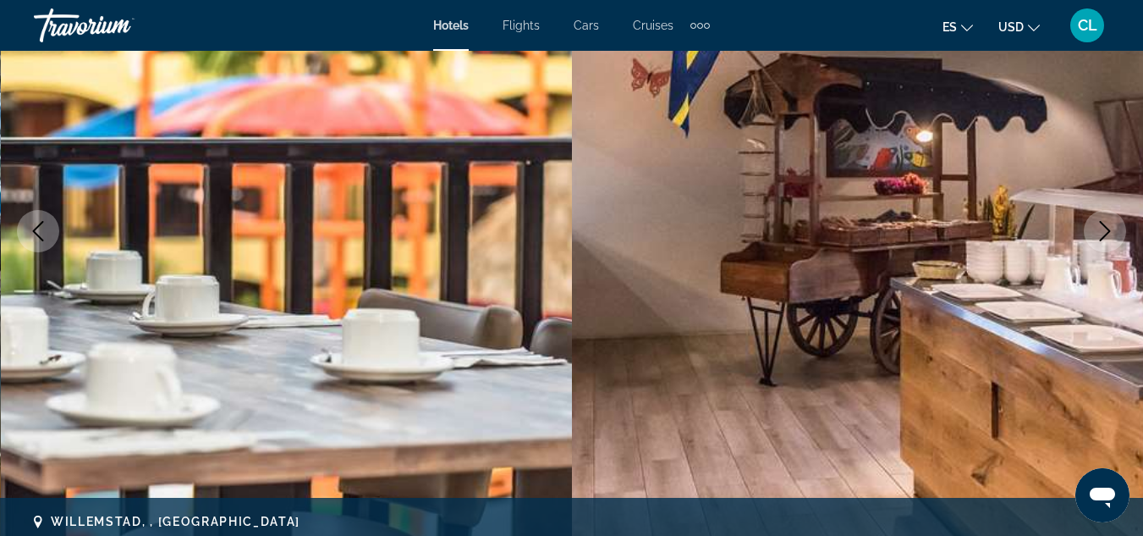
click at [1102, 227] on icon "Next image" at bounding box center [1105, 231] width 20 height 20
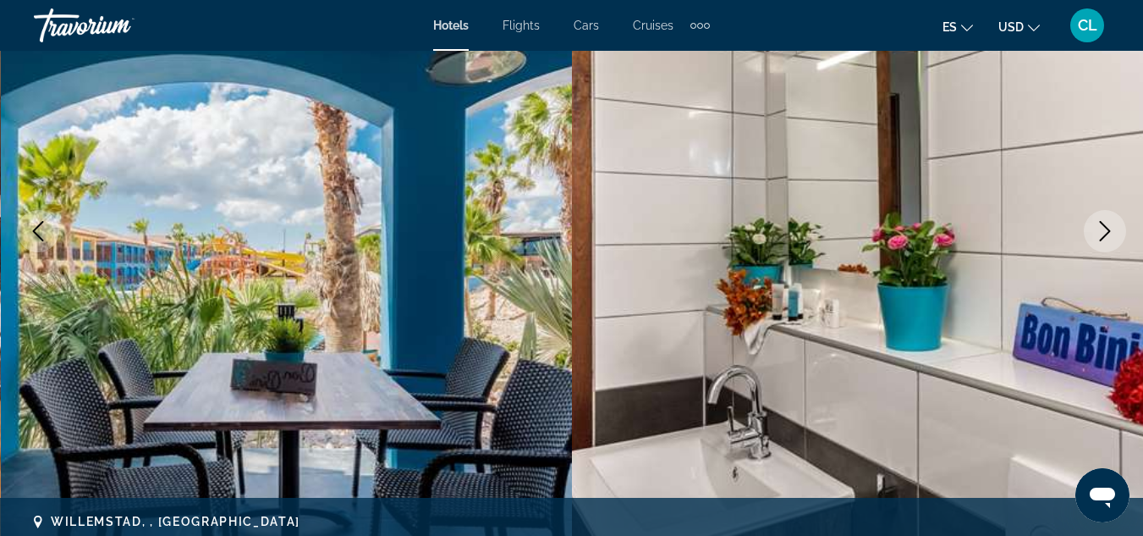
click at [1102, 227] on icon "Next image" at bounding box center [1105, 231] width 20 height 20
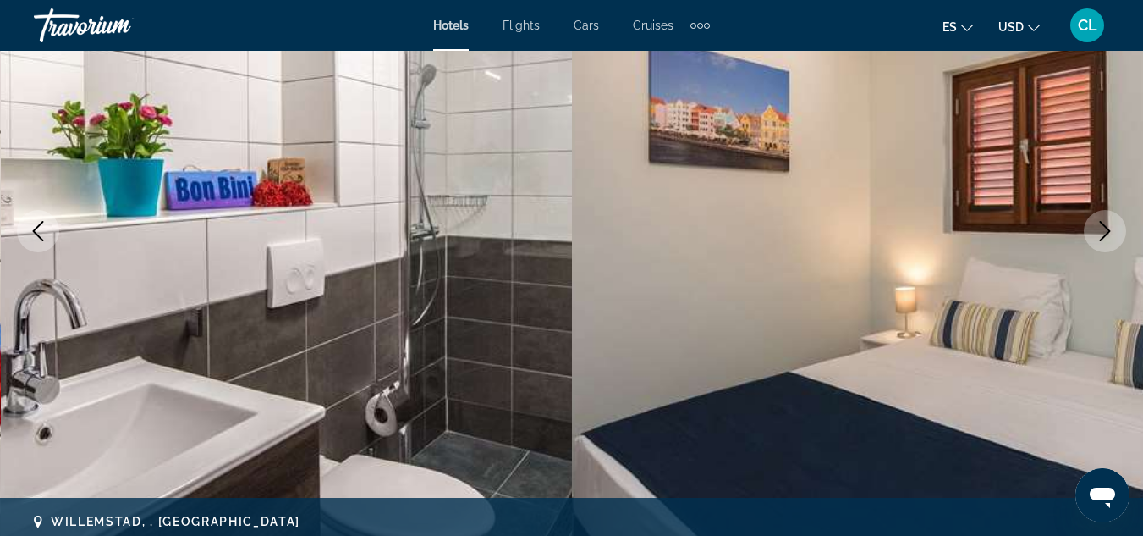
click at [1102, 227] on icon "Next image" at bounding box center [1105, 231] width 20 height 20
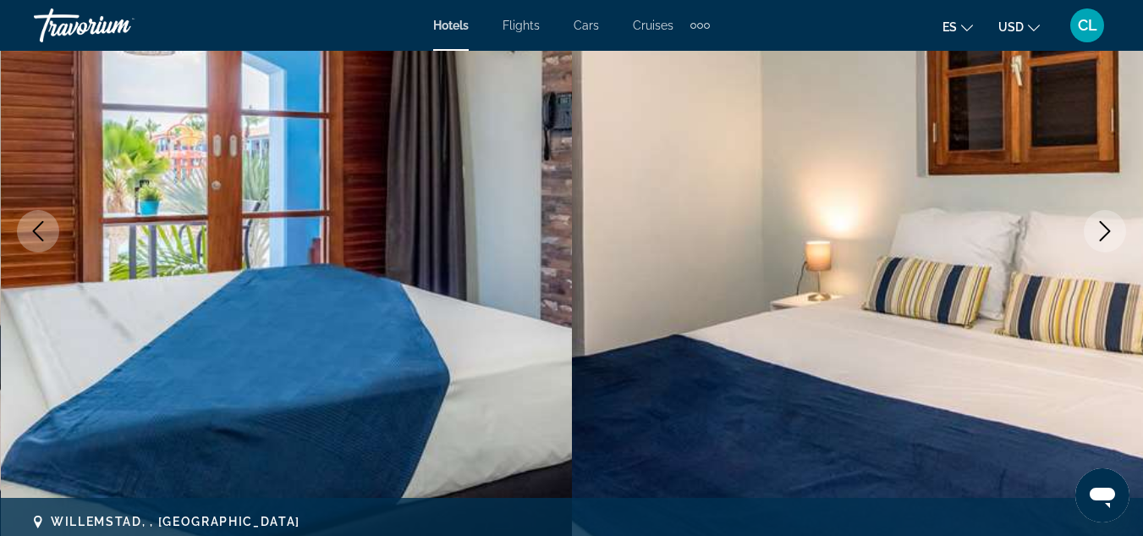
click at [1102, 227] on icon "Next image" at bounding box center [1105, 231] width 20 height 20
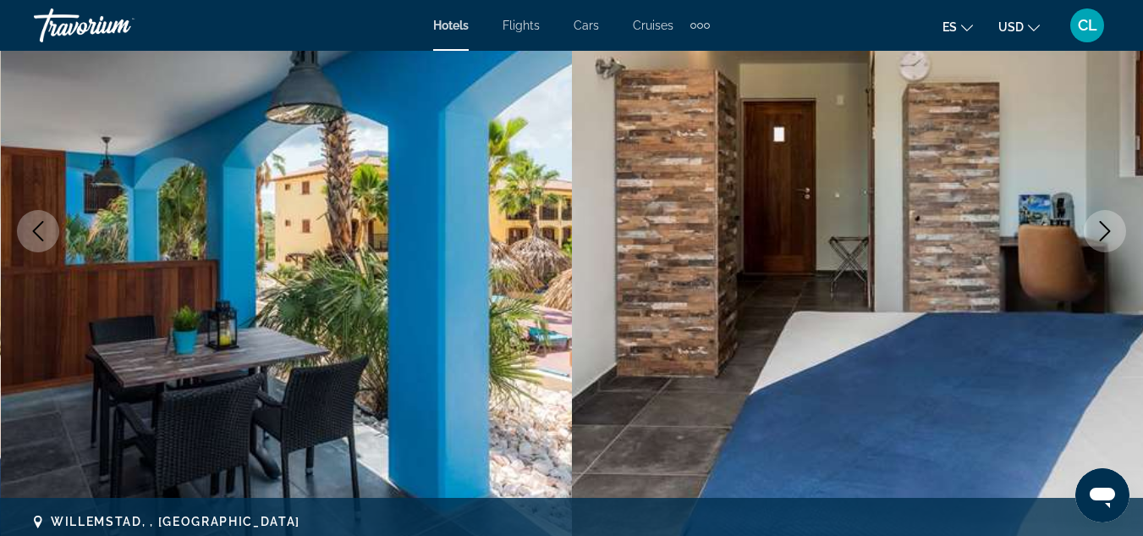
click at [1102, 227] on icon "Next image" at bounding box center [1105, 231] width 20 height 20
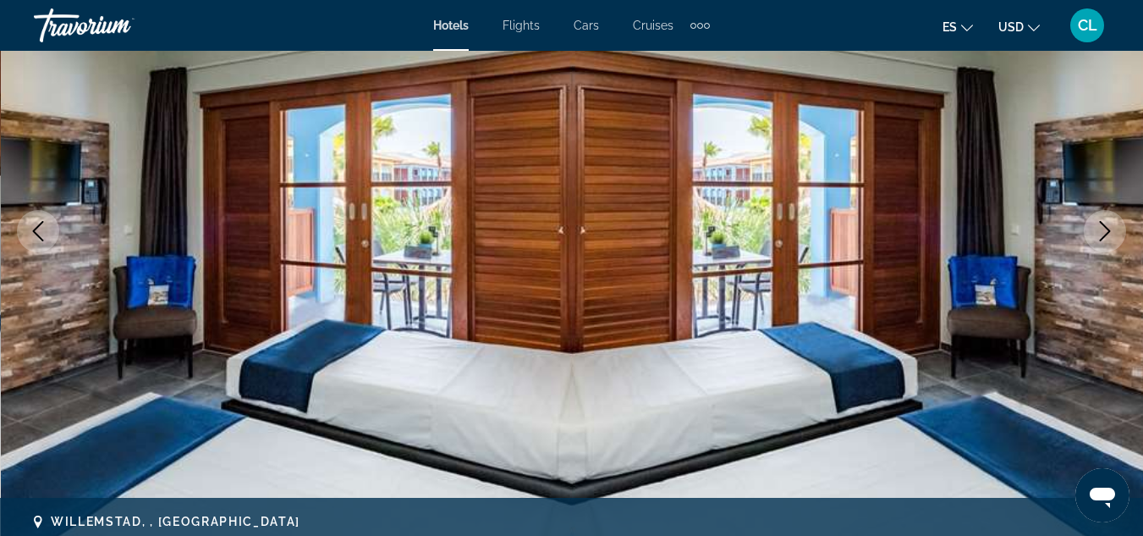
click at [1102, 227] on icon "Next image" at bounding box center [1105, 231] width 20 height 20
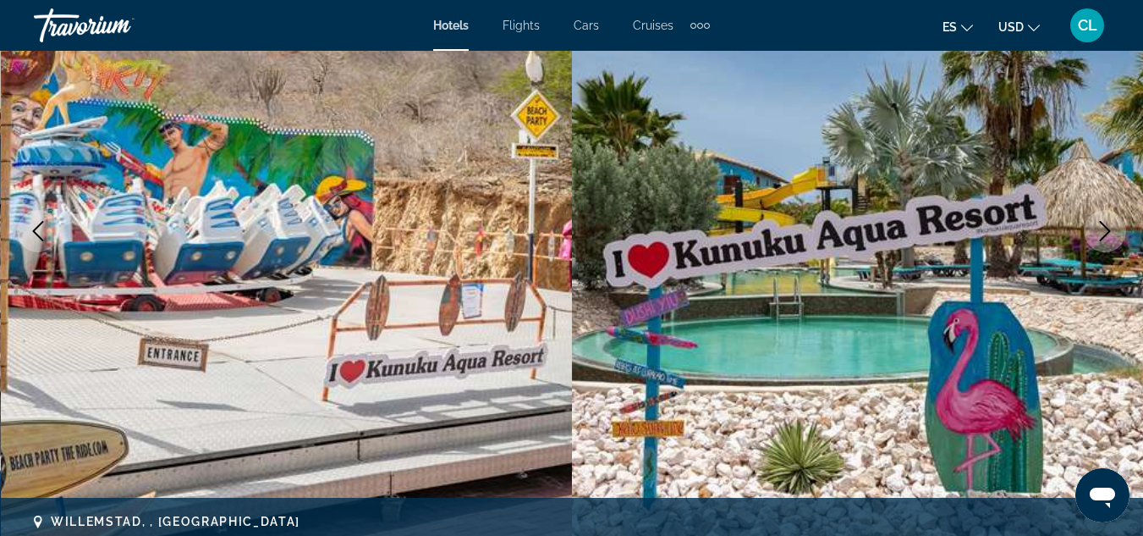
click at [1102, 227] on icon "Next image" at bounding box center [1105, 231] width 20 height 20
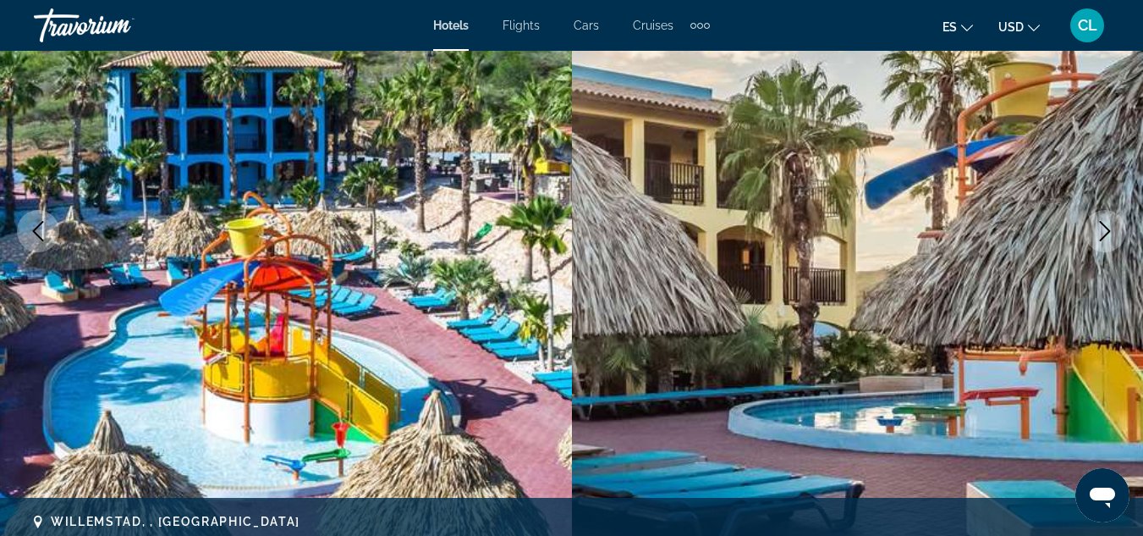
click at [1095, 234] on icon "Next image" at bounding box center [1105, 231] width 20 height 20
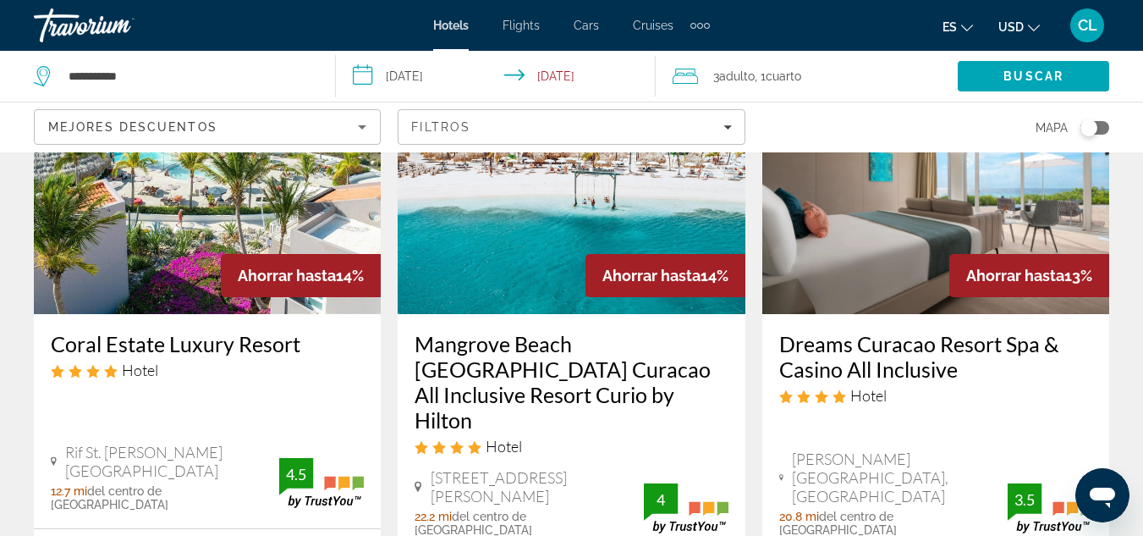
scroll to position [1555, 0]
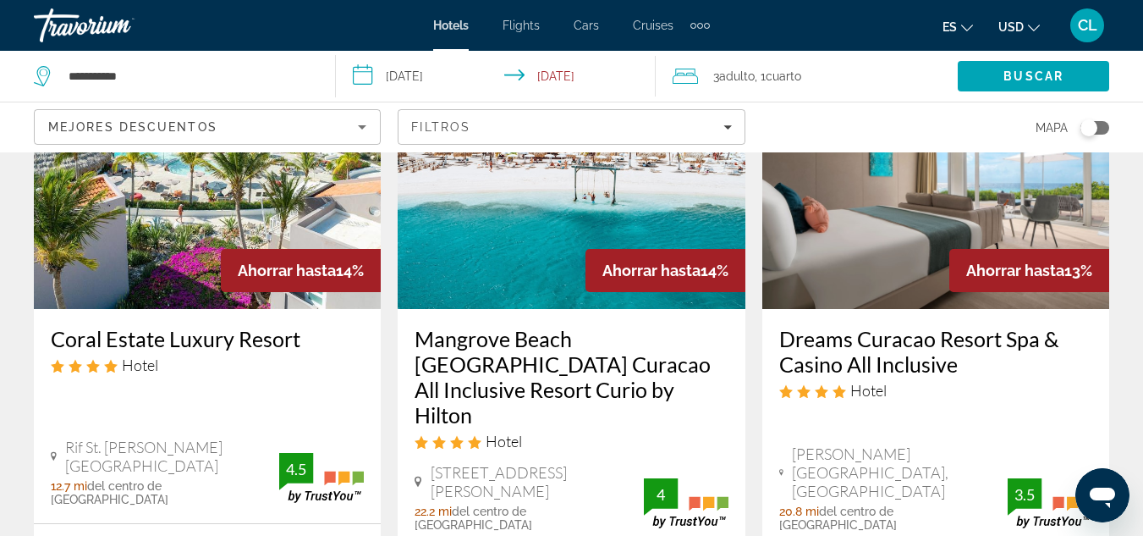
click at [580, 326] on h3 "Mangrove Beach [GEOGRAPHIC_DATA] Curacao All Inclusive Resort Curio by Hilton" at bounding box center [571, 377] width 313 height 102
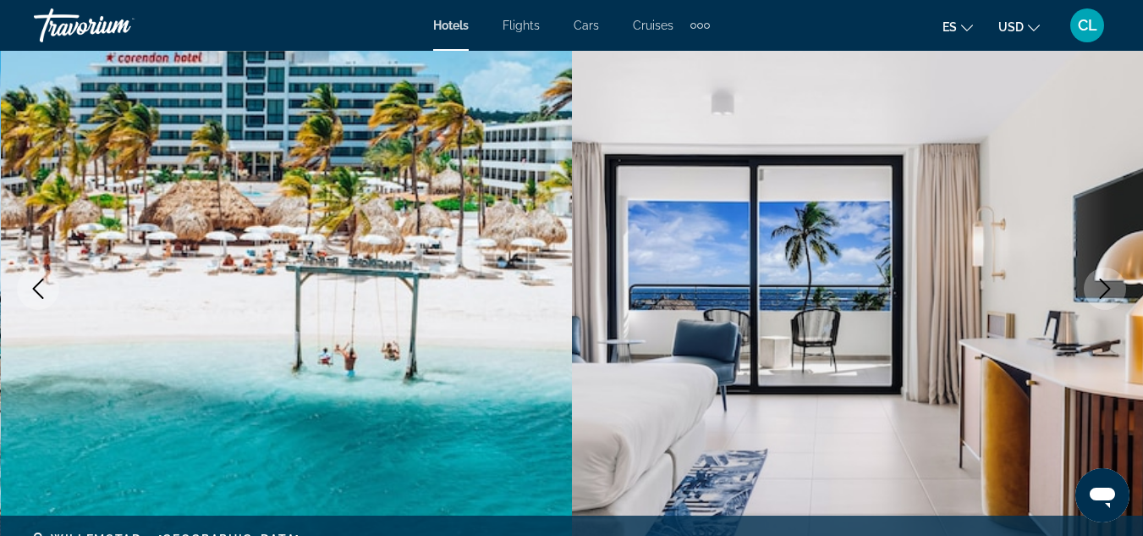
scroll to position [109, 0]
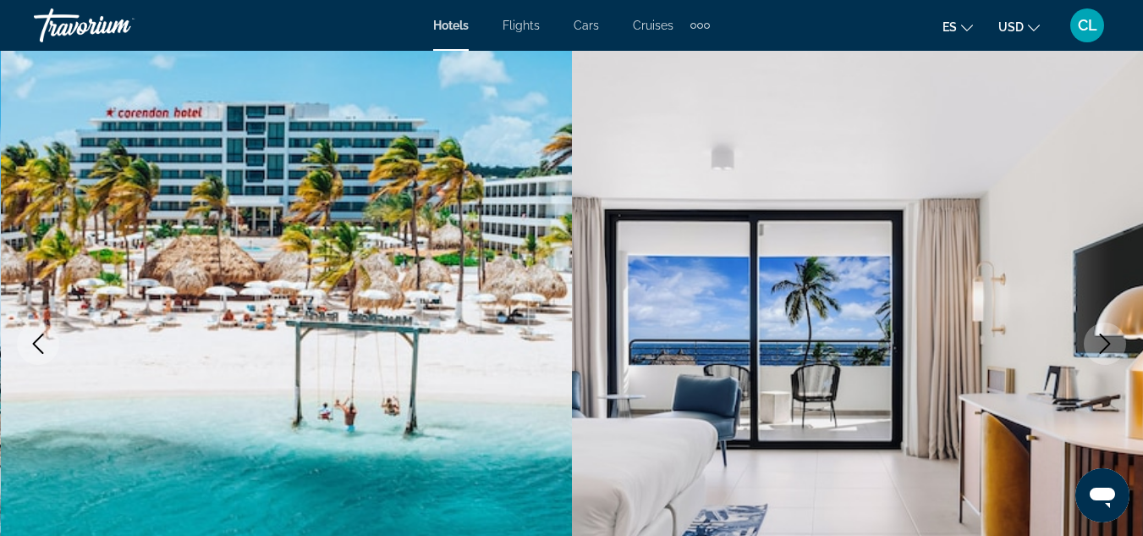
click at [1100, 354] on button "Next image" at bounding box center [1105, 343] width 42 height 42
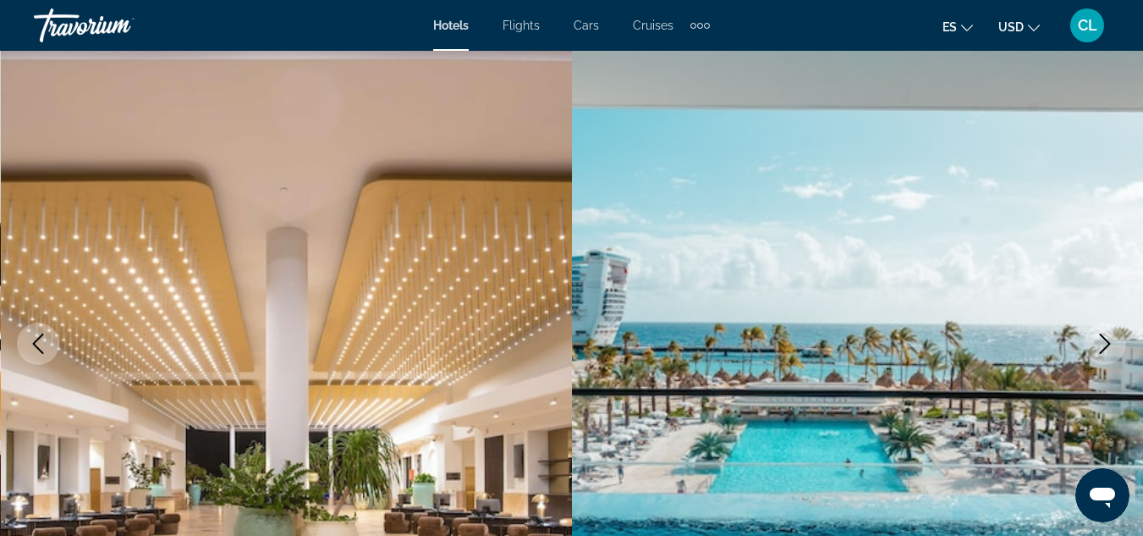
click at [1100, 354] on button "Next image" at bounding box center [1105, 343] width 42 height 42
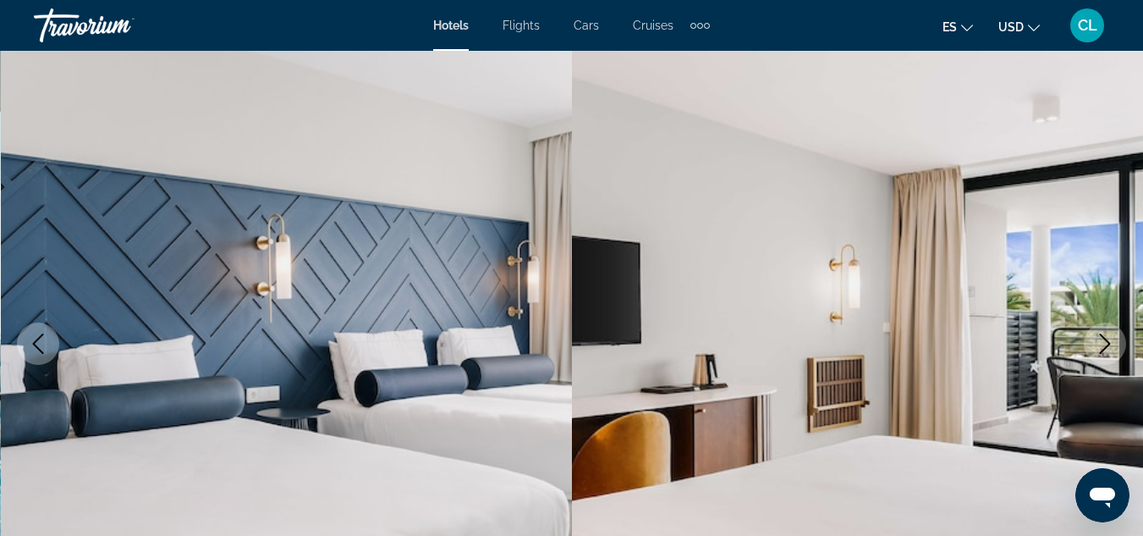
click at [1100, 354] on button "Next image" at bounding box center [1105, 343] width 42 height 42
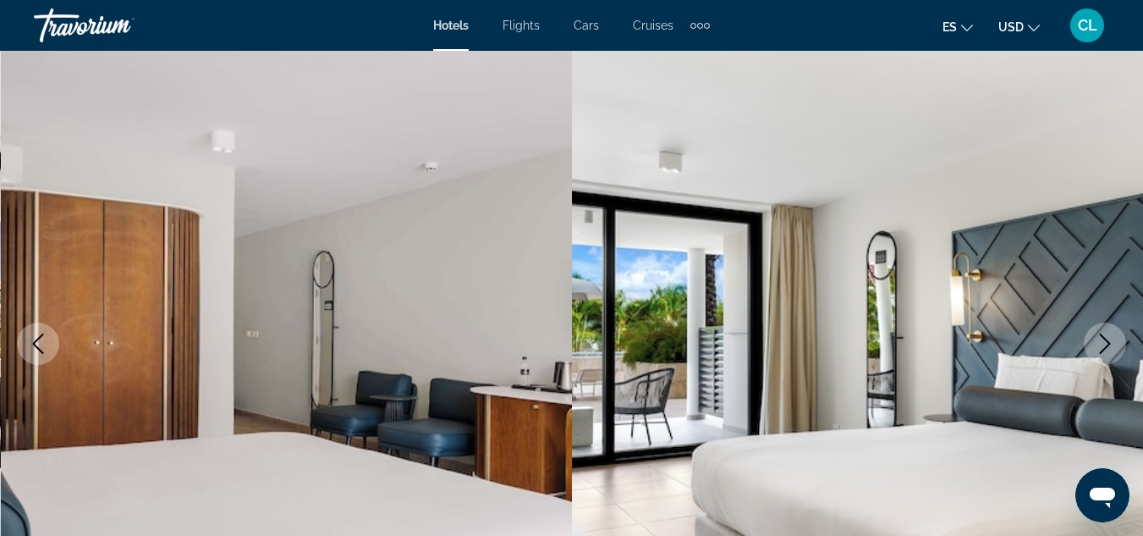
click at [1100, 354] on button "Next image" at bounding box center [1105, 343] width 42 height 42
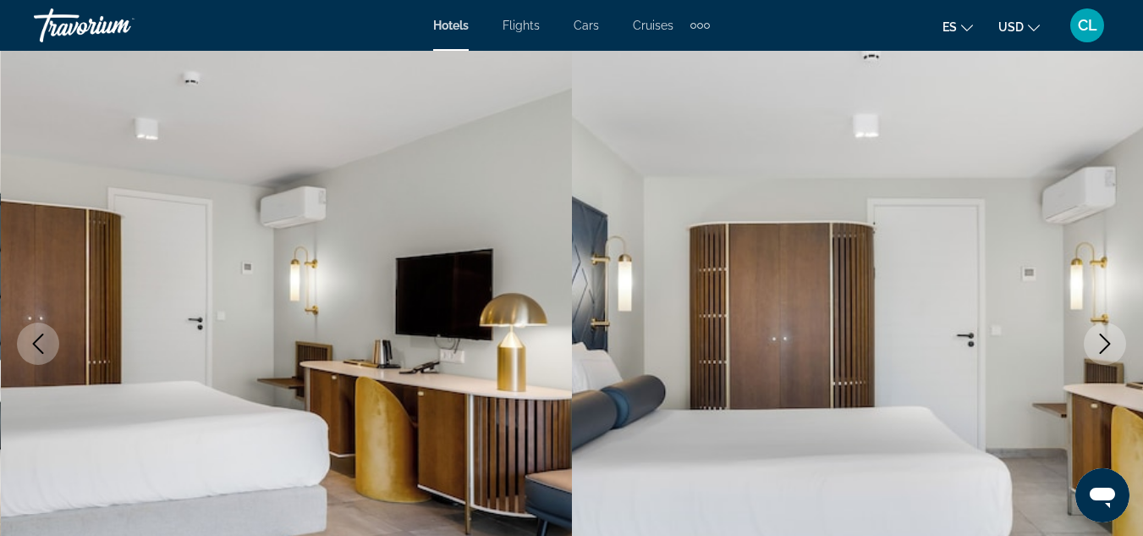
click at [1100, 354] on button "Next image" at bounding box center [1105, 343] width 42 height 42
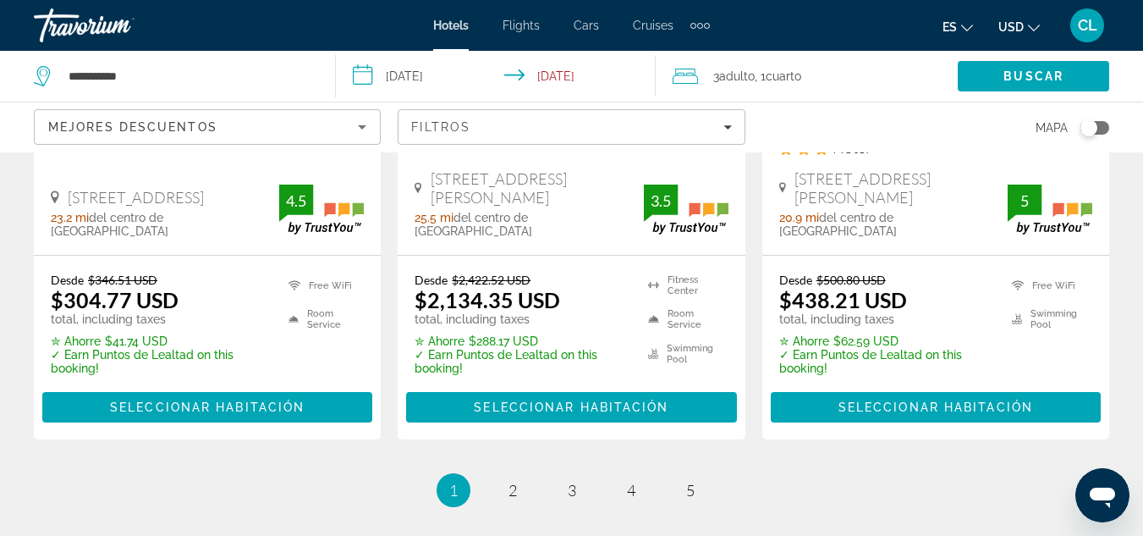
scroll to position [2632, 0]
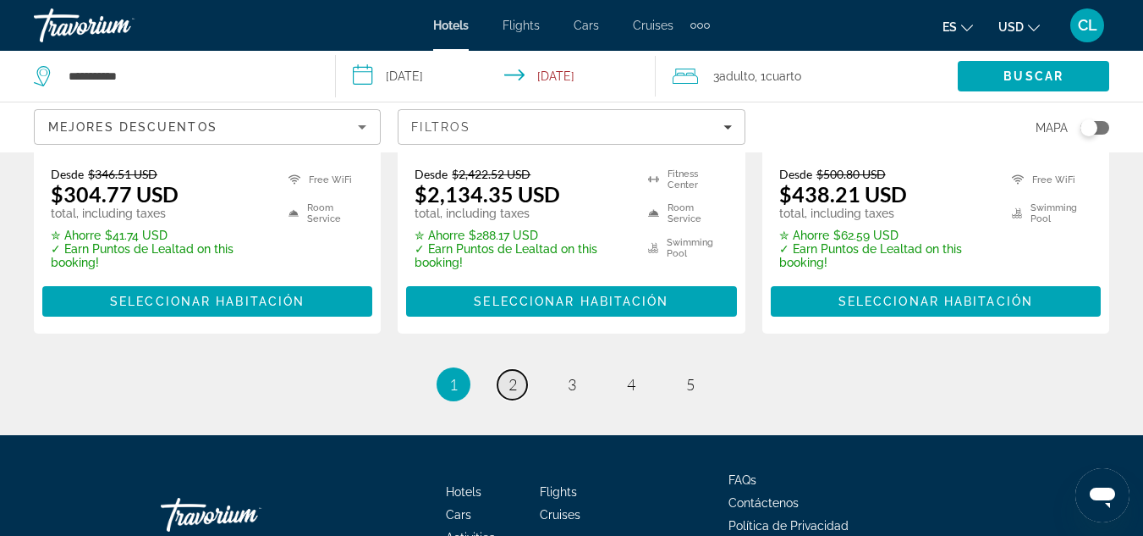
click at [515, 375] on span "2" at bounding box center [513, 384] width 8 height 19
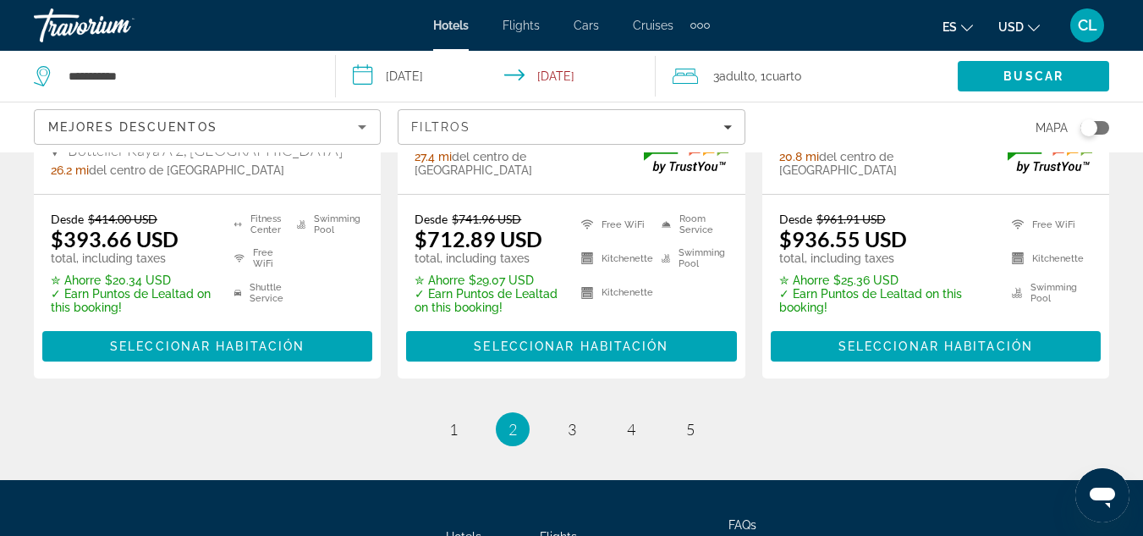
scroll to position [2540, 0]
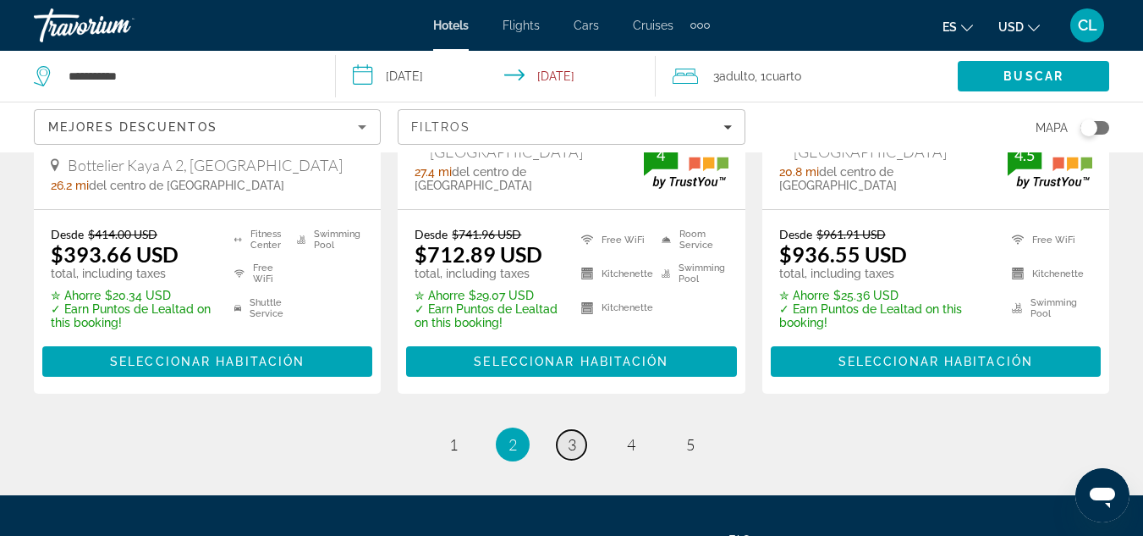
click at [573, 435] on span "3" at bounding box center [572, 444] width 8 height 19
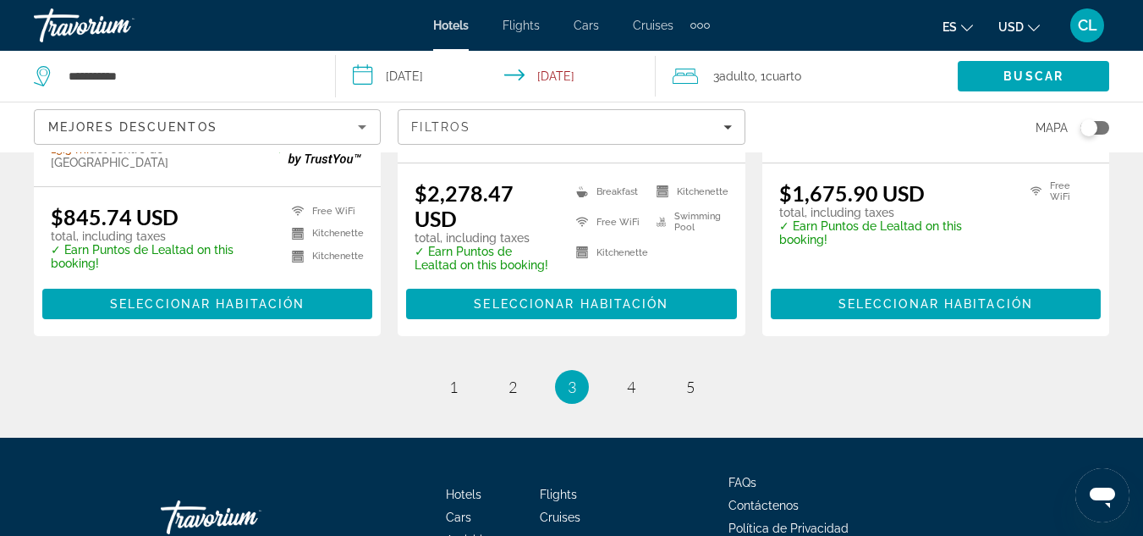
scroll to position [2461, 0]
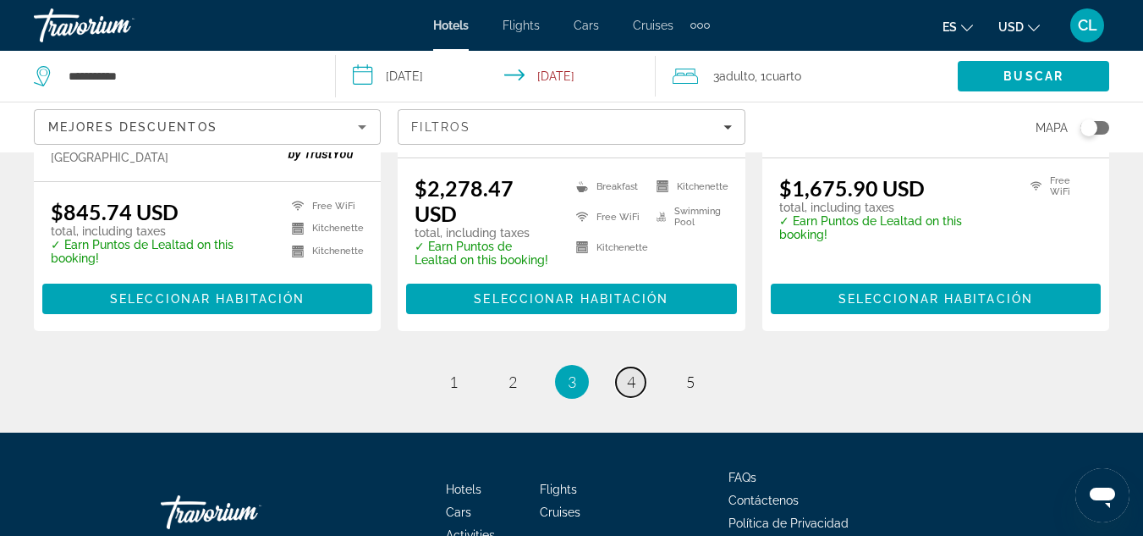
click at [633, 372] on span "4" at bounding box center [631, 381] width 8 height 19
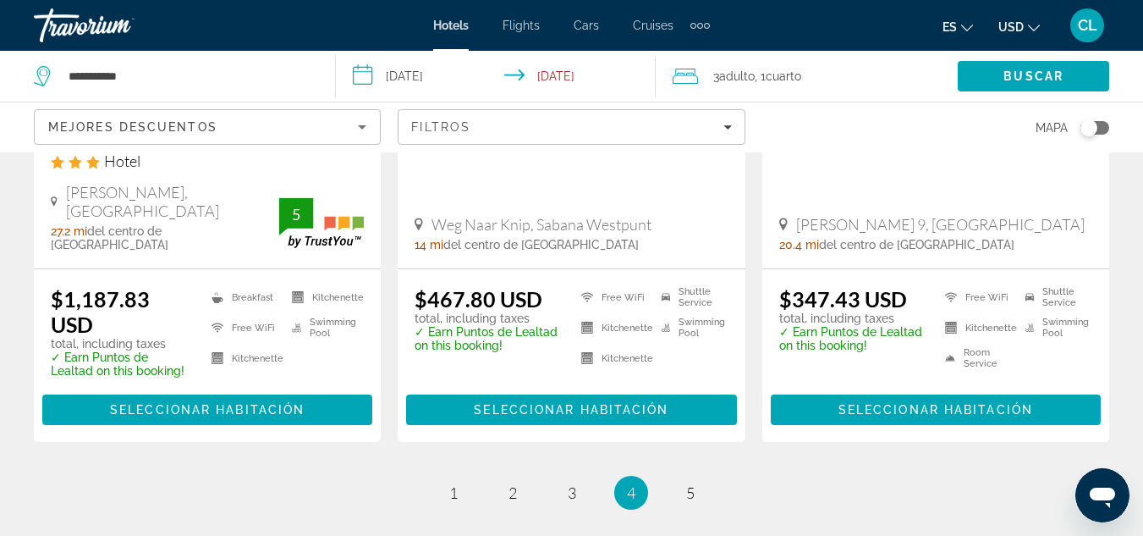
scroll to position [2516, 0]
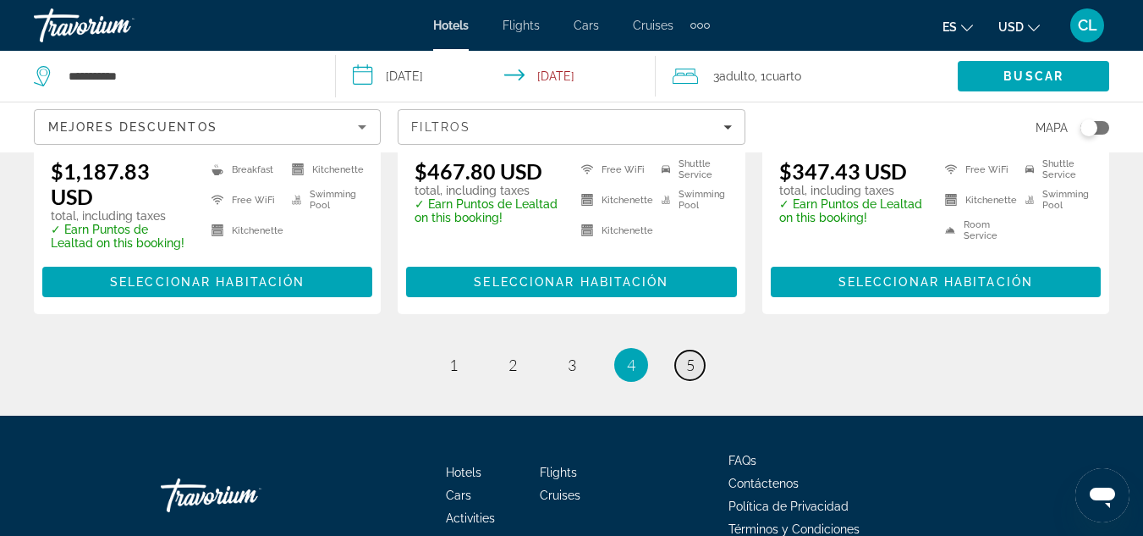
click at [694, 355] on span "5" at bounding box center [690, 364] width 8 height 19
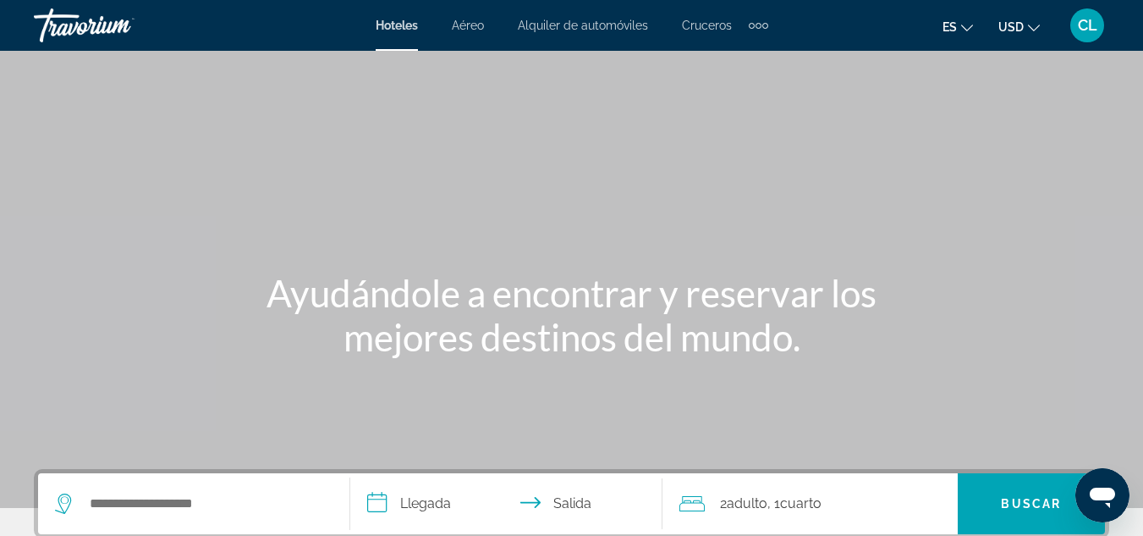
click at [201, 489] on div "Search widget" at bounding box center [194, 503] width 278 height 61
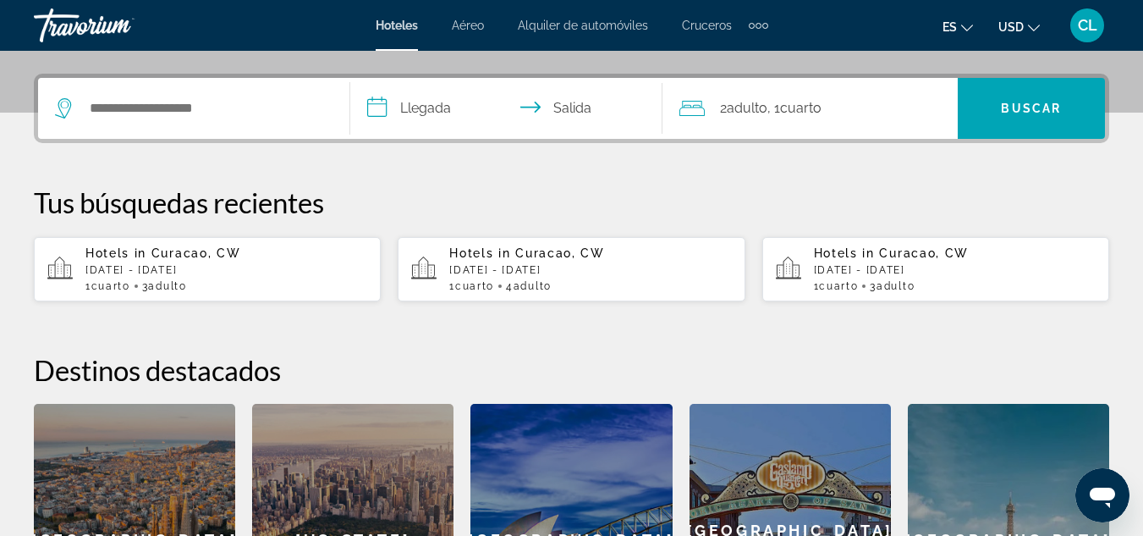
scroll to position [414, 0]
